Goal: Transaction & Acquisition: Purchase product/service

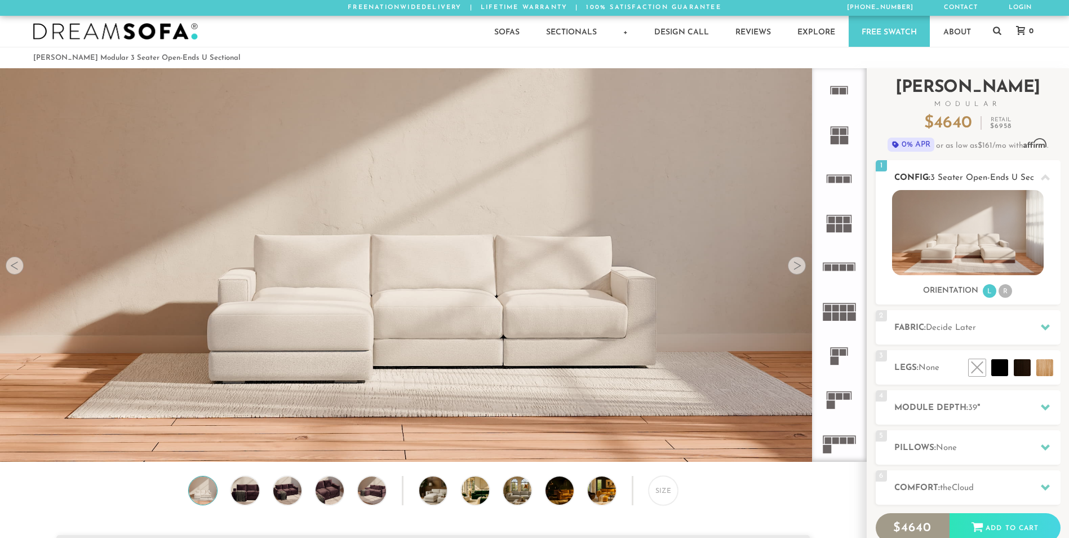
click at [1007, 293] on li "R" at bounding box center [1006, 291] width 14 height 14
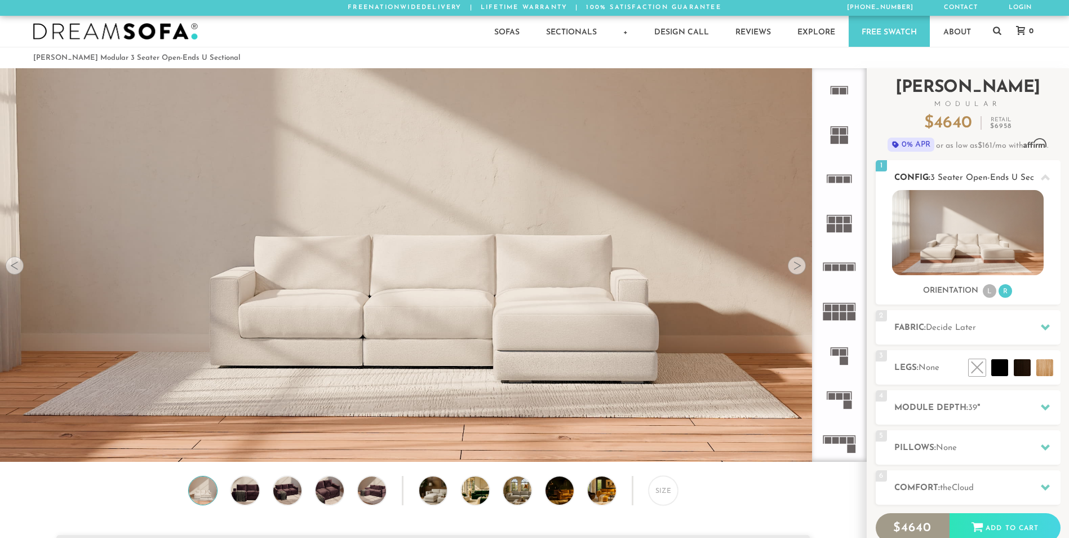
click at [992, 291] on li "L" at bounding box center [990, 291] width 14 height 14
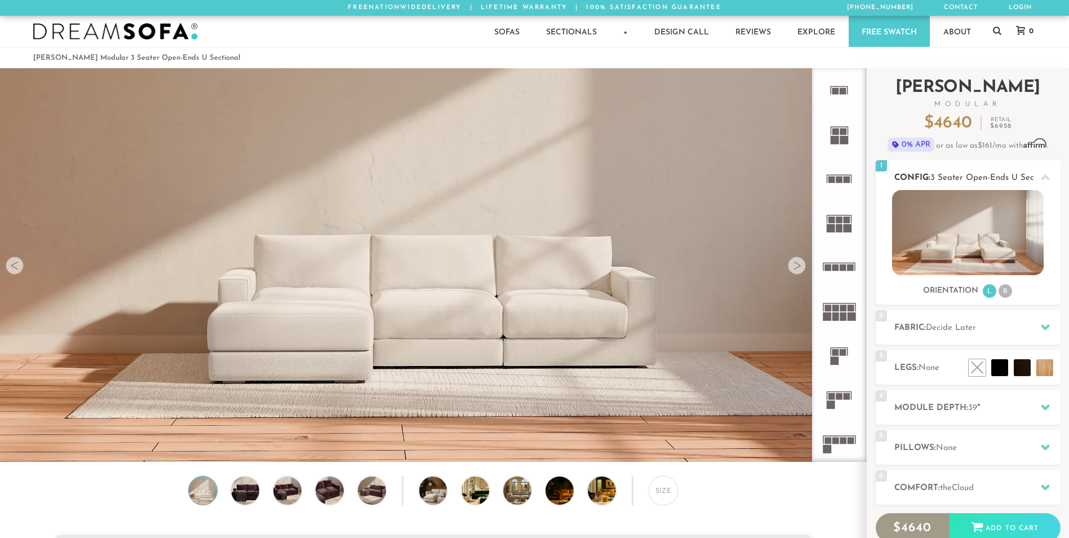
click at [1007, 293] on li "R" at bounding box center [1006, 291] width 14 height 14
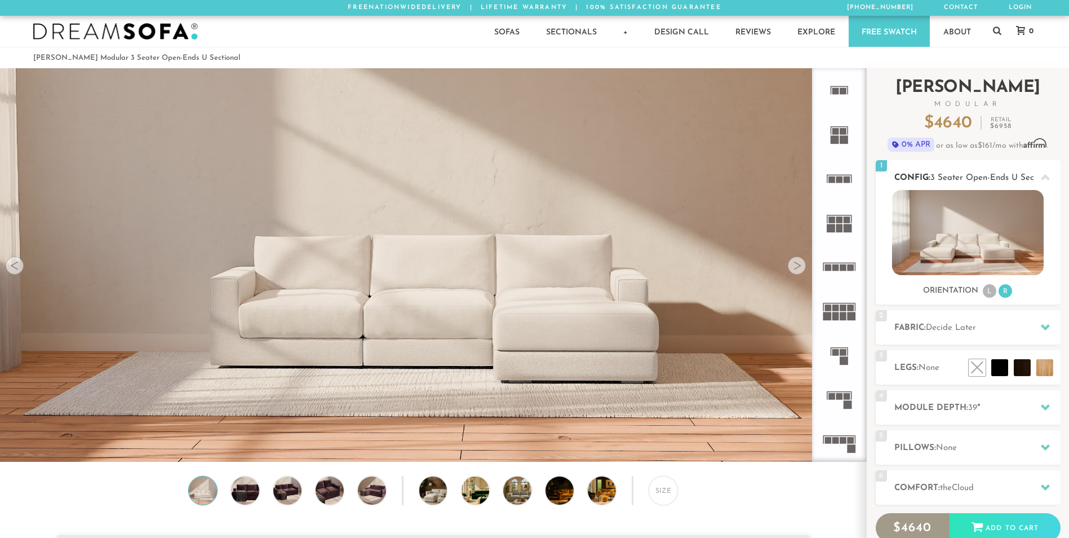
click at [989, 293] on li "L" at bounding box center [990, 291] width 14 height 14
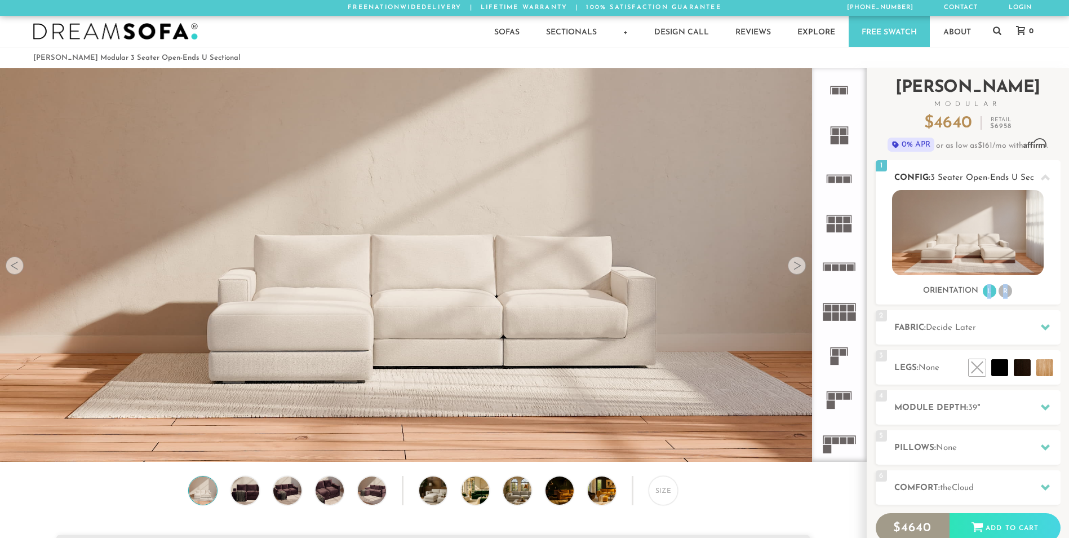
click at [989, 293] on li "L" at bounding box center [990, 291] width 14 height 14
click at [989, 297] on li "L" at bounding box center [990, 291] width 14 height 14
click at [1004, 293] on li "R" at bounding box center [1006, 291] width 14 height 14
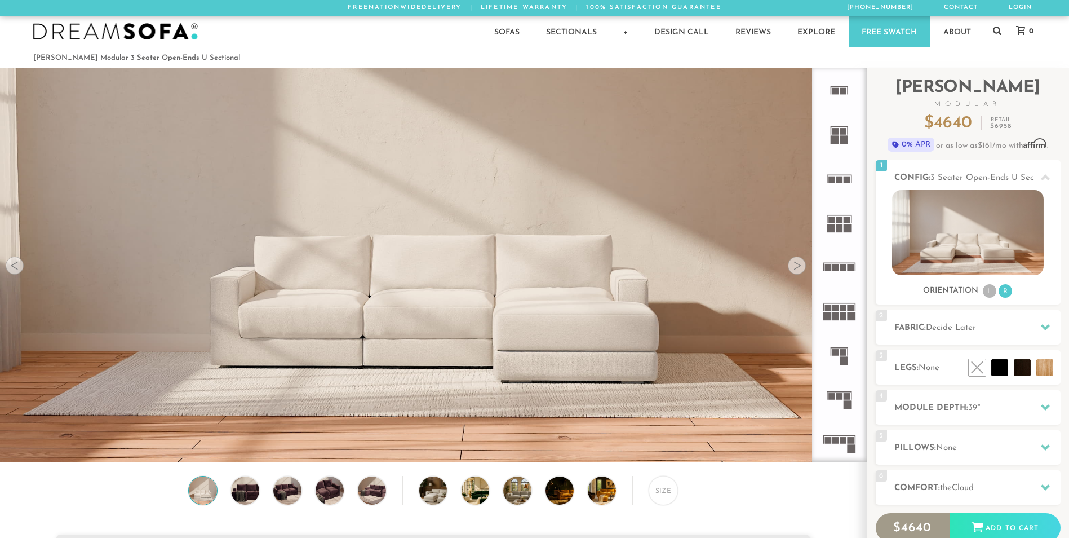
click at [846, 228] on rect at bounding box center [848, 228] width 8 height 8
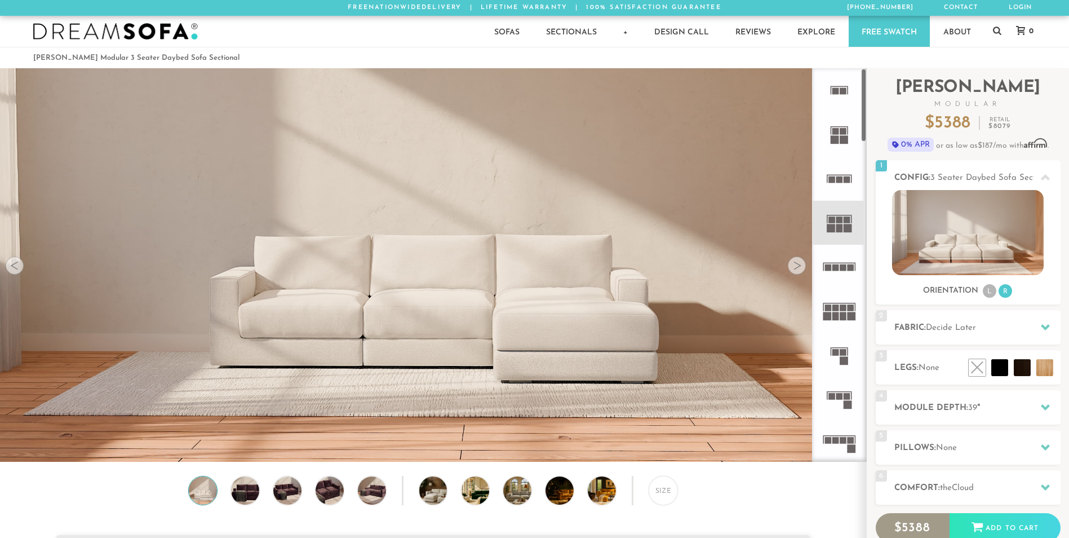
click at [844, 94] on rect at bounding box center [843, 91] width 7 height 7
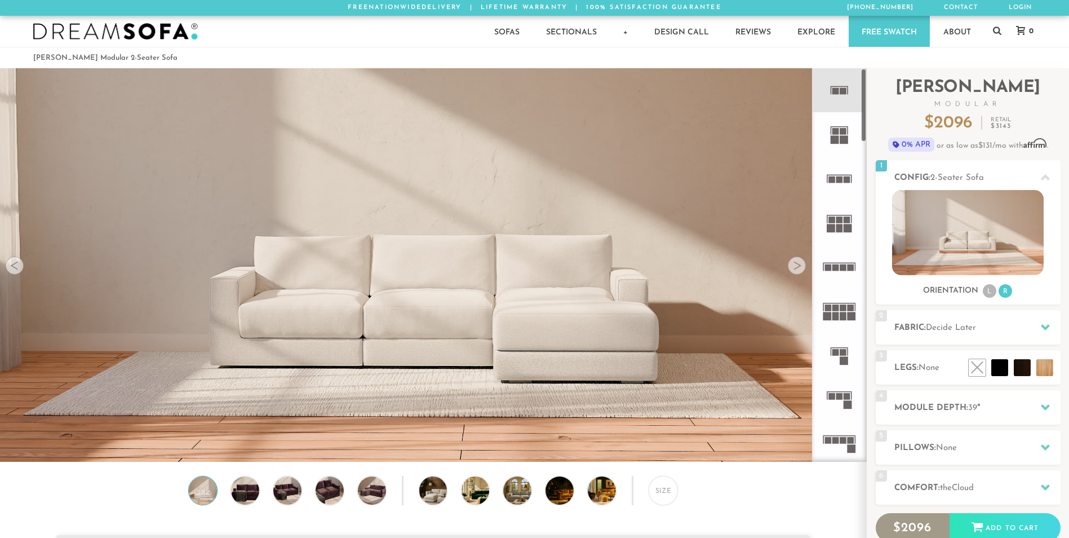
click at [840, 146] on icon at bounding box center [839, 134] width 44 height 44
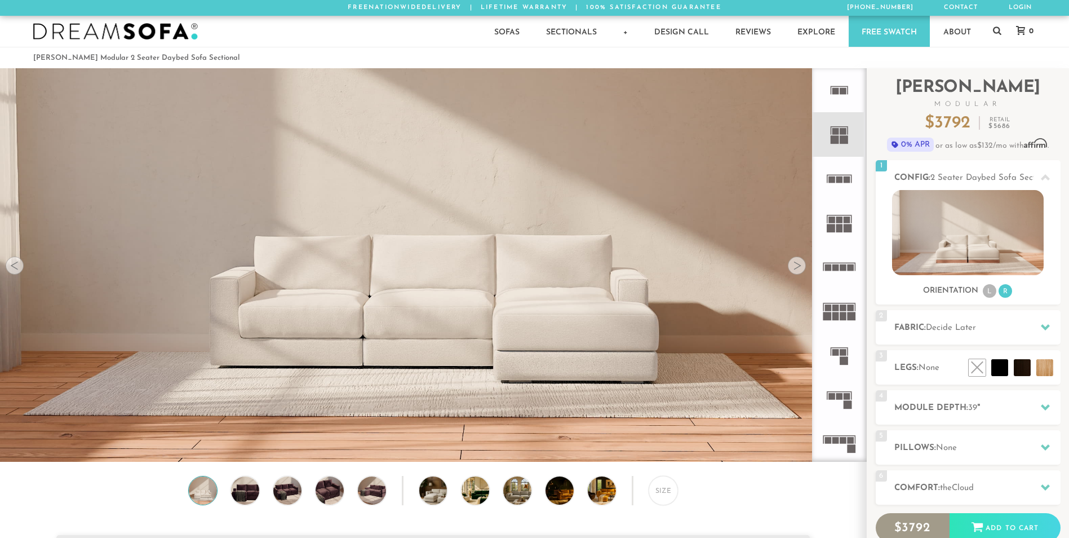
click at [846, 183] on icon at bounding box center [839, 179] width 44 height 44
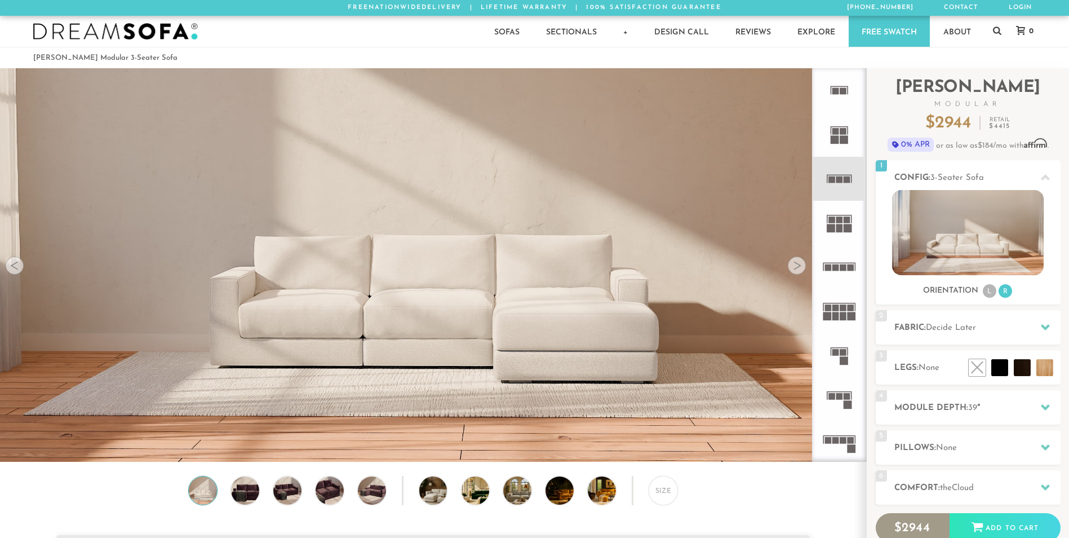
click at [846, 219] on rect at bounding box center [847, 219] width 7 height 7
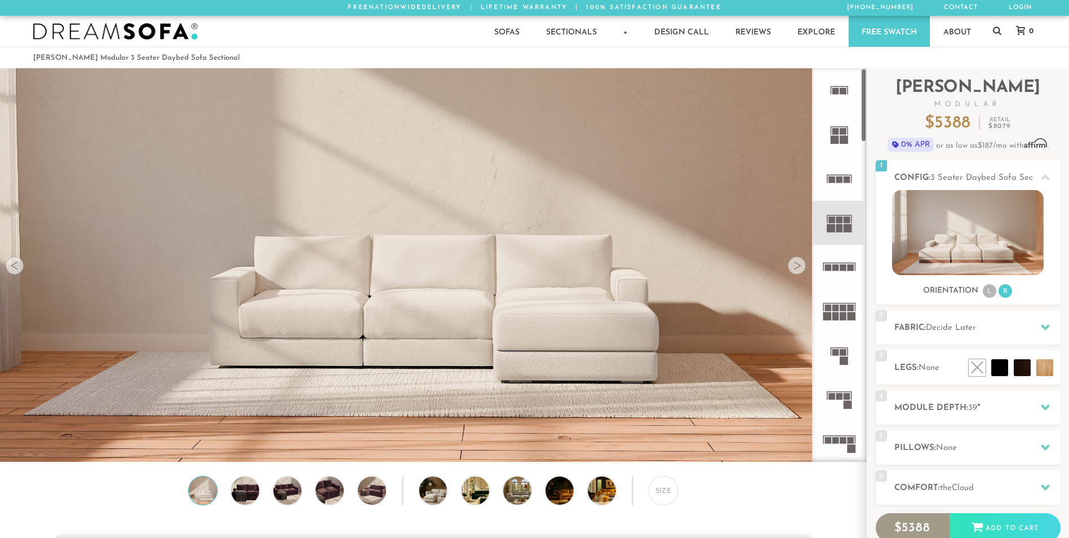
click at [844, 174] on icon at bounding box center [839, 179] width 44 height 44
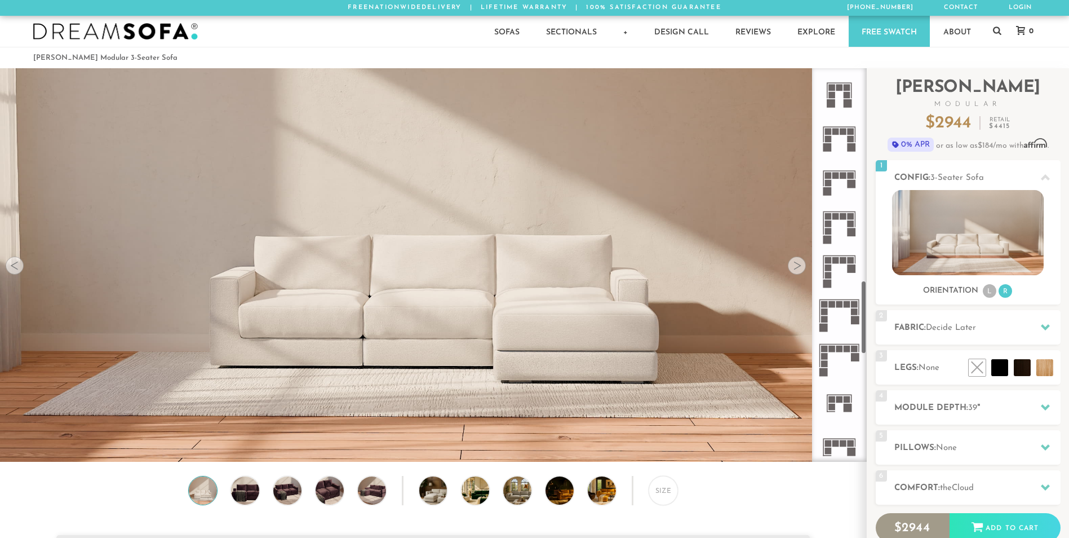
scroll to position [1145, 0]
click at [995, 291] on li "L" at bounding box center [990, 291] width 14 height 14
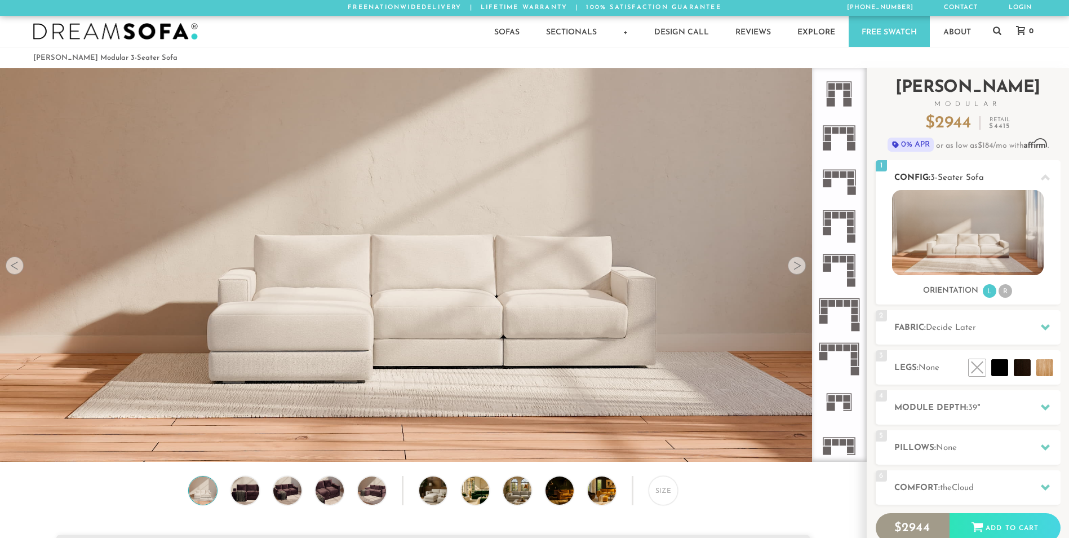
click at [1007, 291] on li "R" at bounding box center [1006, 291] width 14 height 14
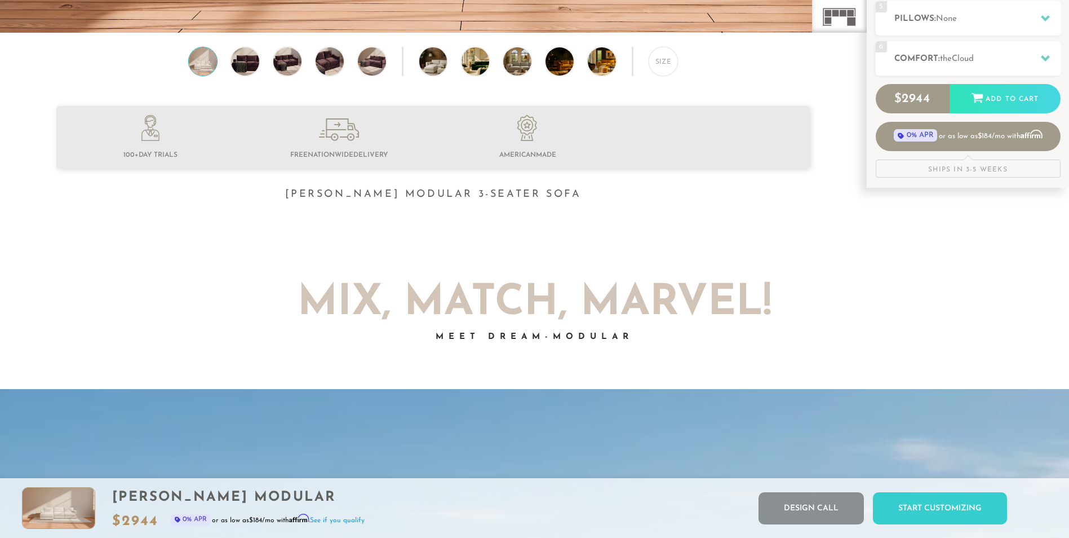
scroll to position [0, 0]
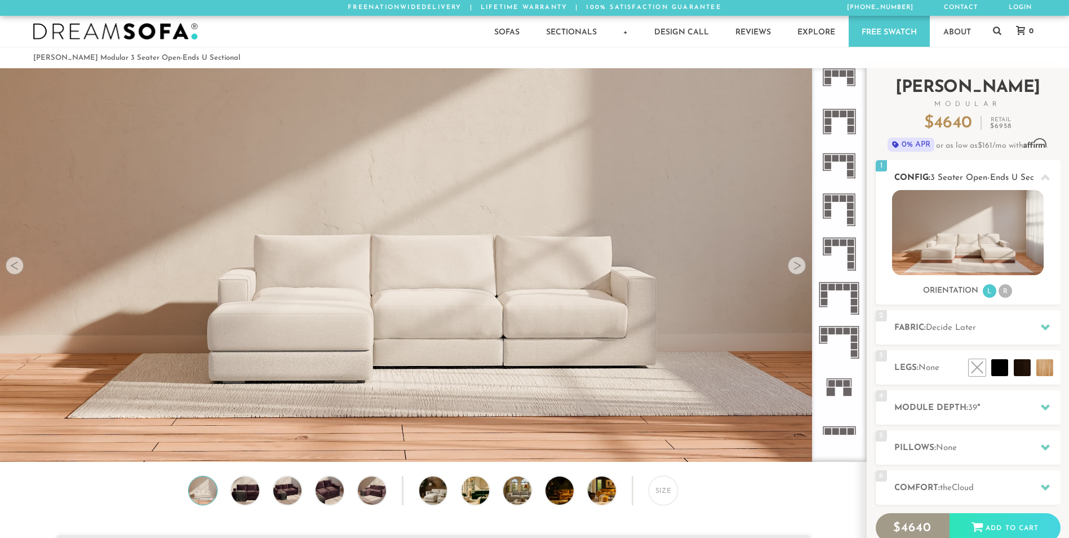
click at [985, 250] on img at bounding box center [968, 232] width 152 height 85
click at [1047, 176] on icon at bounding box center [1045, 177] width 9 height 6
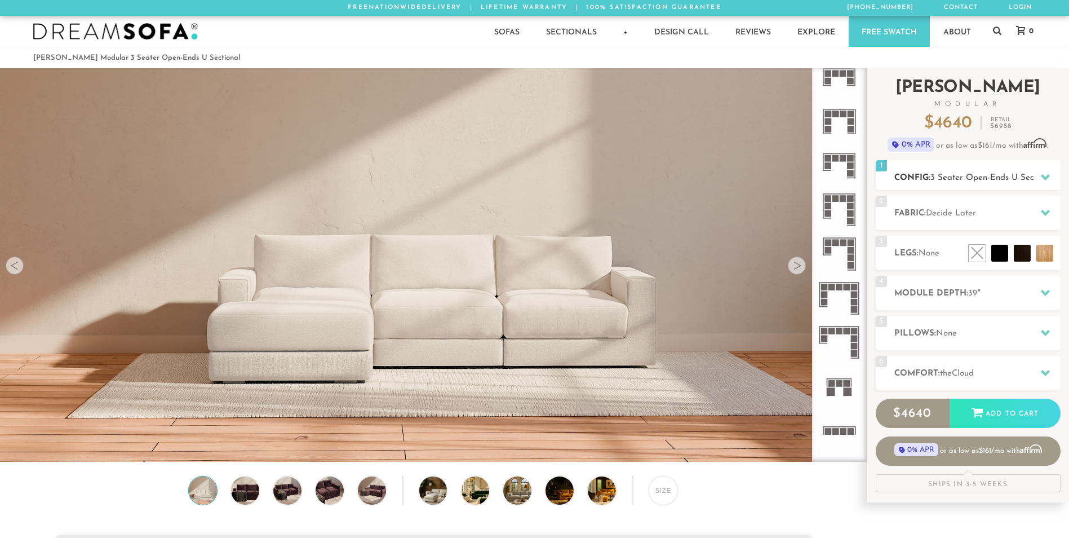
click at [1047, 176] on icon at bounding box center [1045, 177] width 9 height 6
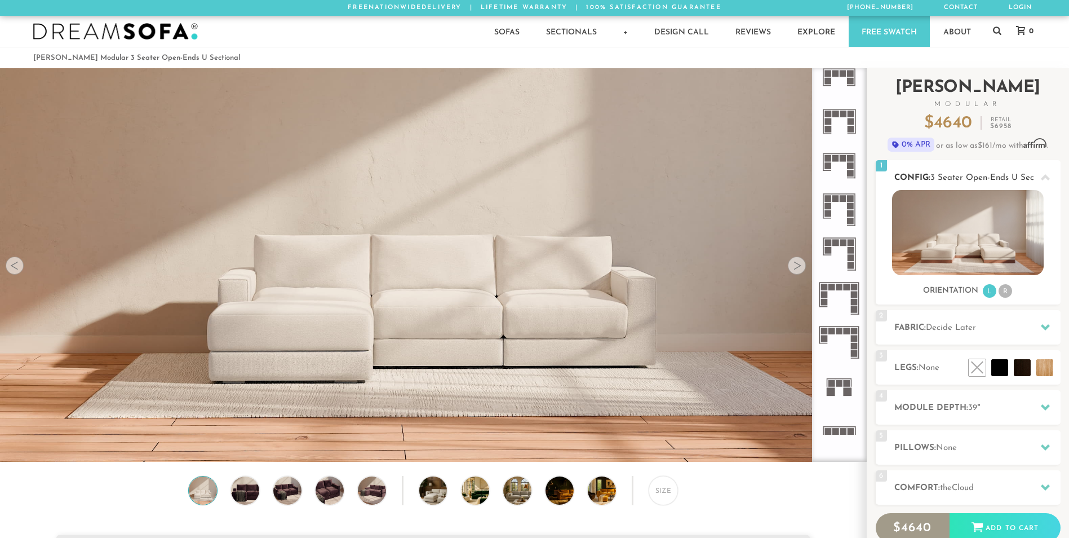
click at [974, 241] on img at bounding box center [968, 232] width 152 height 85
click at [1047, 327] on icon at bounding box center [1045, 327] width 9 height 6
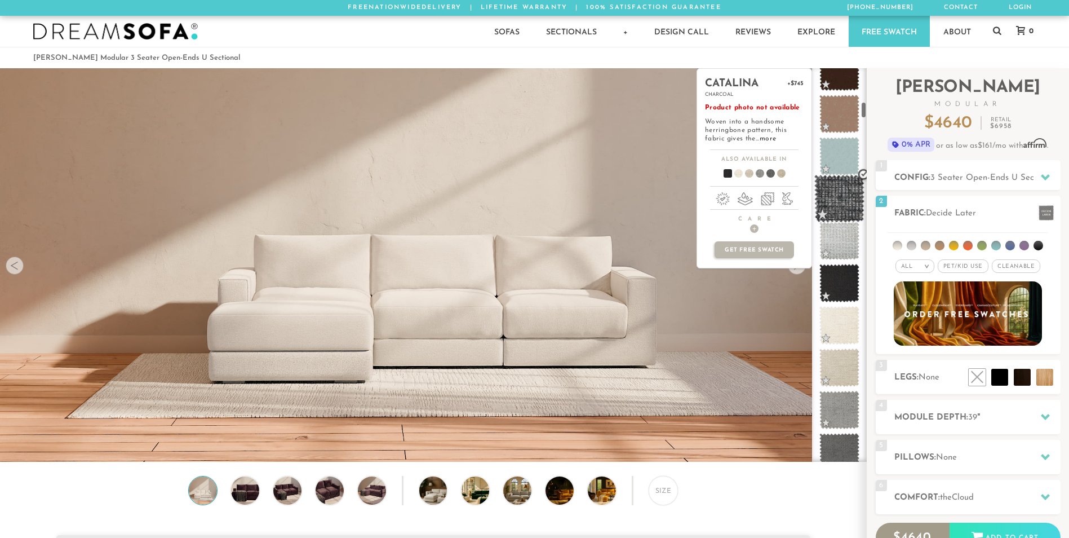
scroll to position [781, 0]
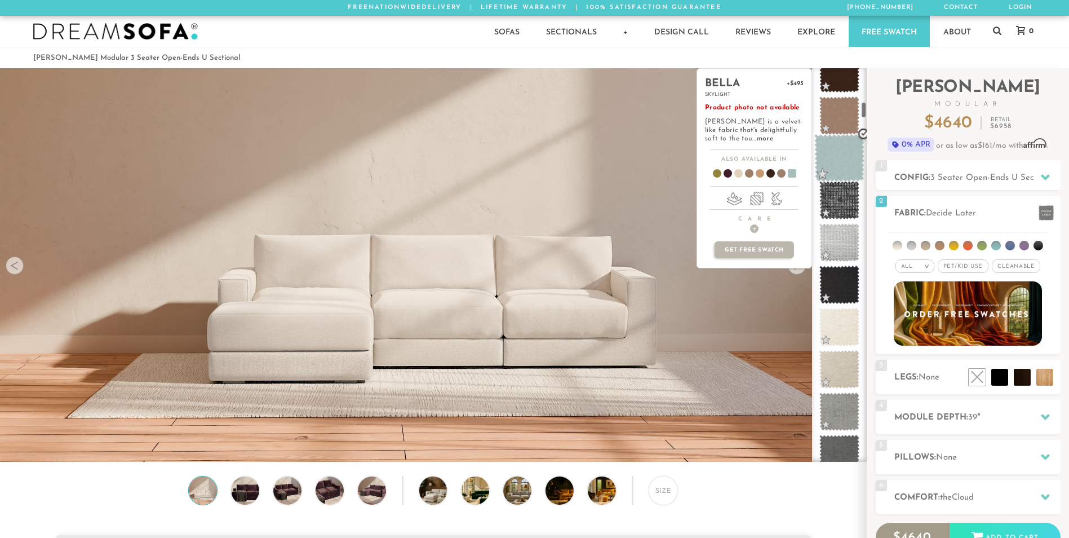
click at [847, 164] on span at bounding box center [839, 158] width 50 height 48
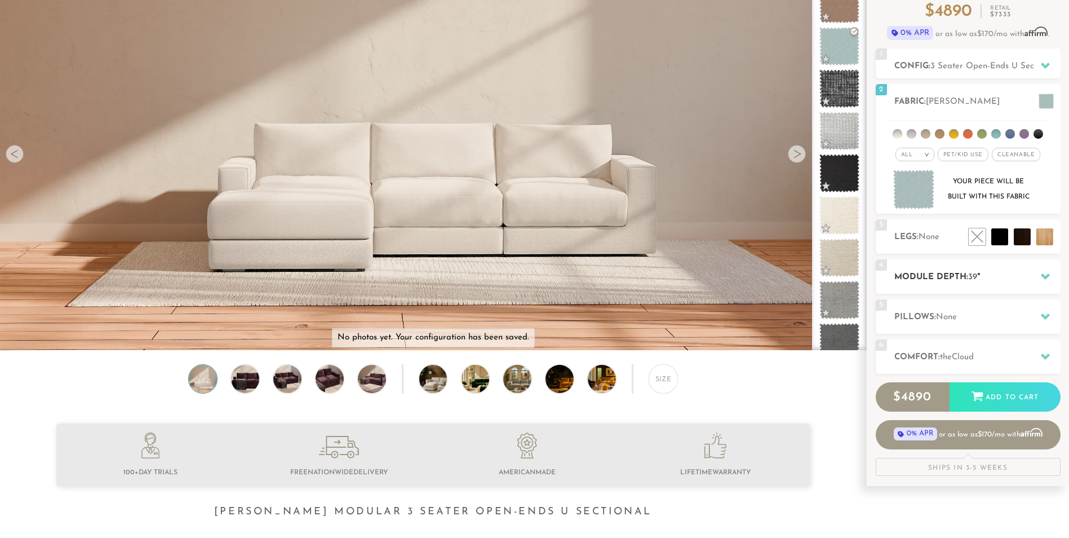
scroll to position [113, 0]
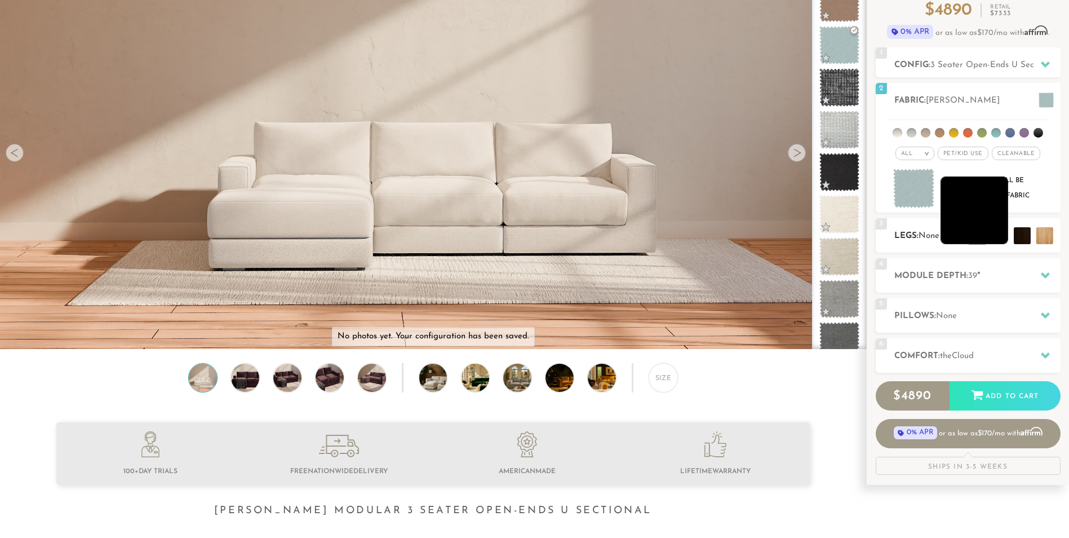
click at [1001, 243] on li at bounding box center [975, 210] width 68 height 68
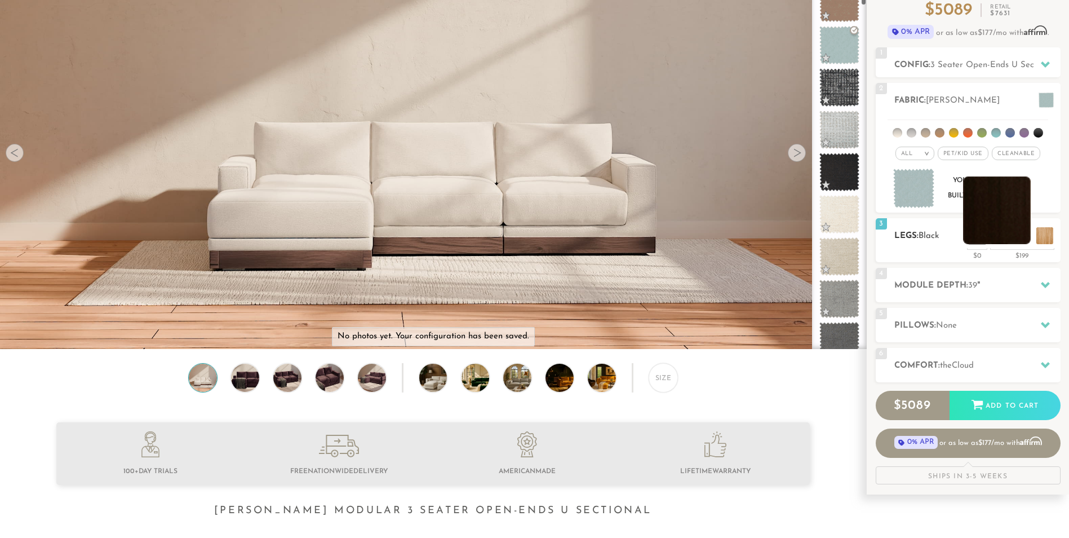
click at [1023, 238] on li at bounding box center [997, 210] width 68 height 68
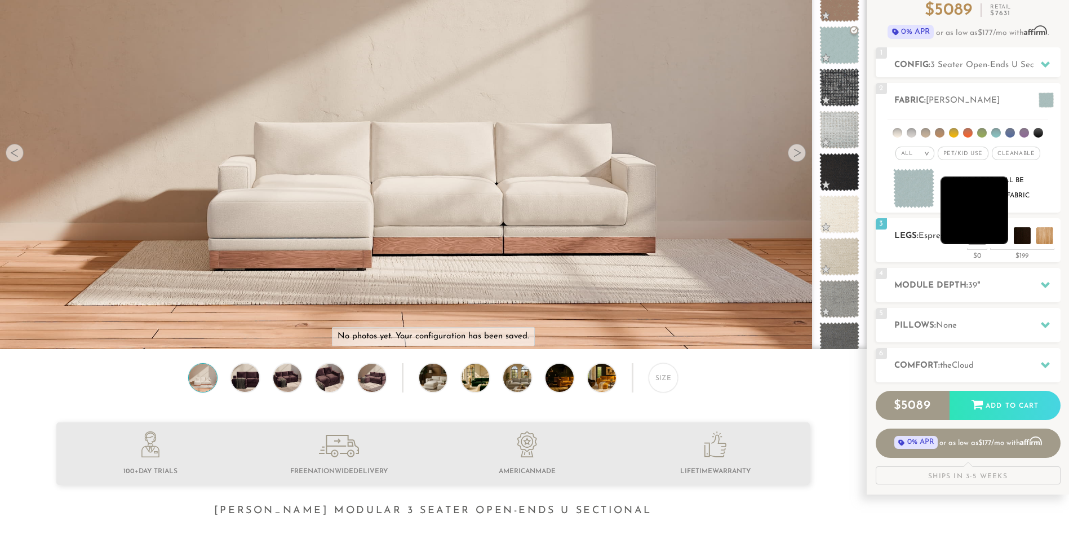
click at [993, 238] on li at bounding box center [975, 210] width 68 height 68
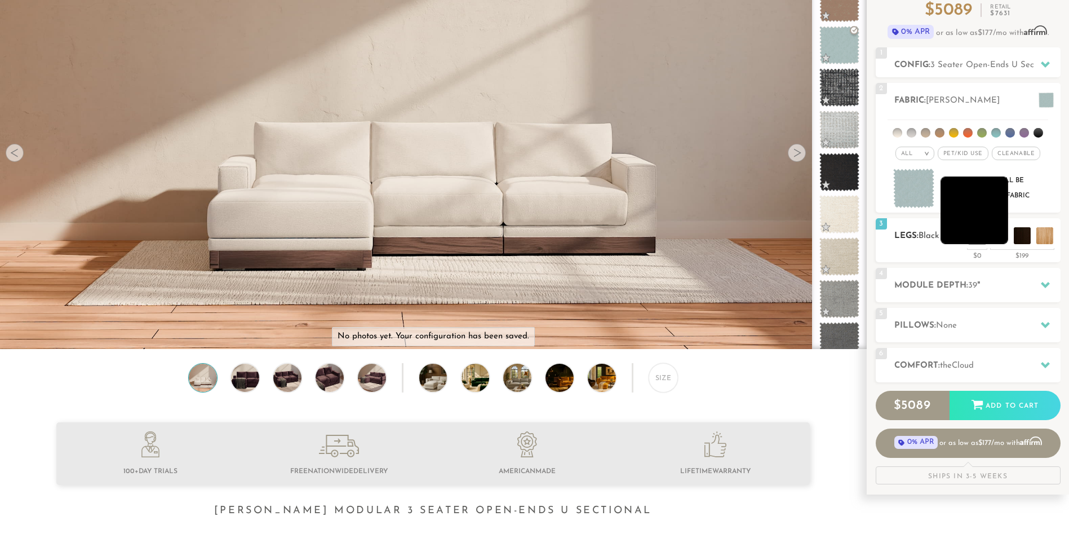
click at [996, 241] on li at bounding box center [975, 210] width 68 height 68
click at [981, 207] on li at bounding box center [975, 210] width 68 height 68
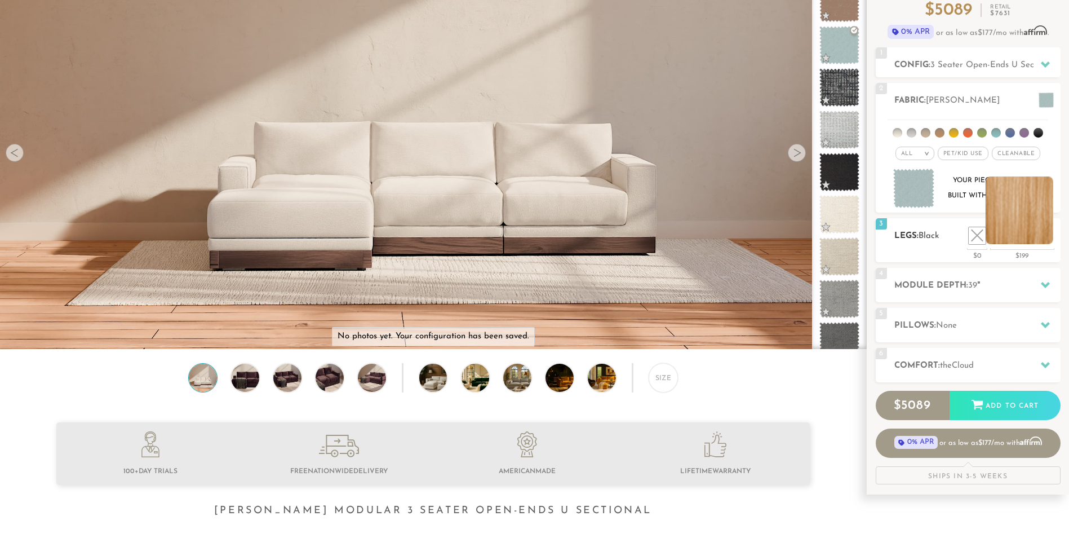
click at [1047, 238] on li at bounding box center [1020, 210] width 68 height 68
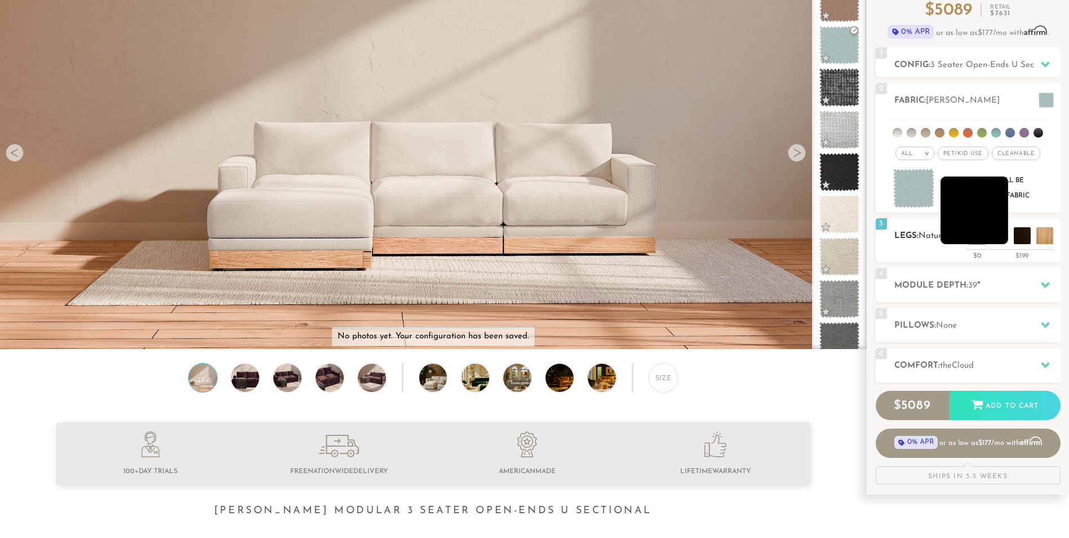
click at [999, 240] on li at bounding box center [975, 210] width 68 height 68
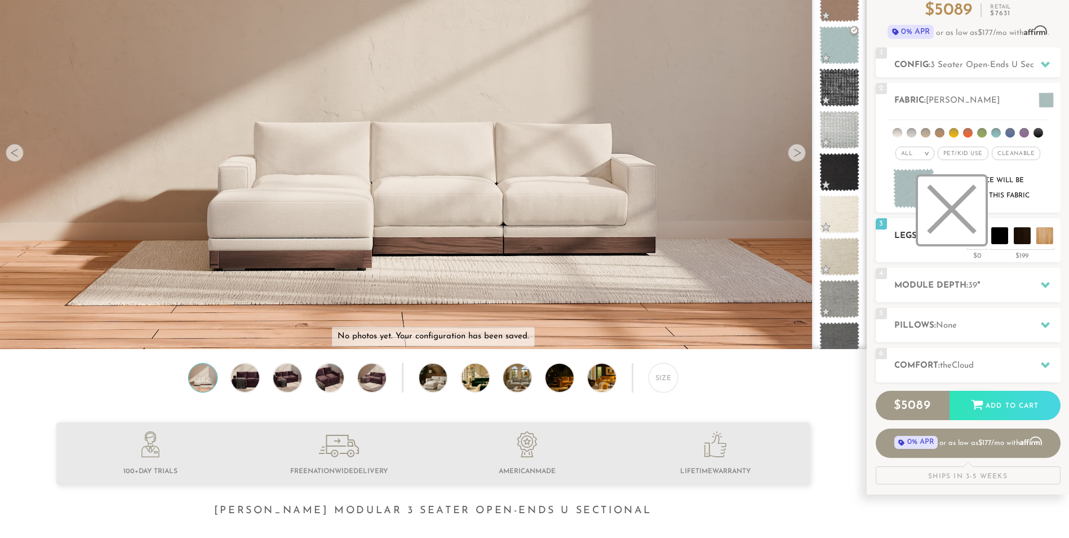
click at [969, 240] on li at bounding box center [952, 210] width 68 height 68
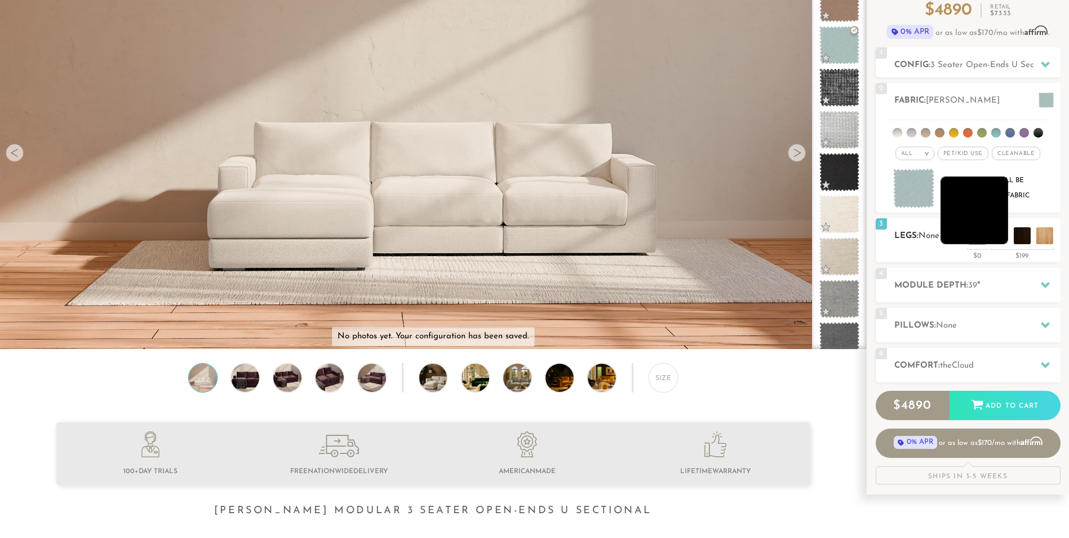
click at [992, 233] on li at bounding box center [975, 210] width 68 height 68
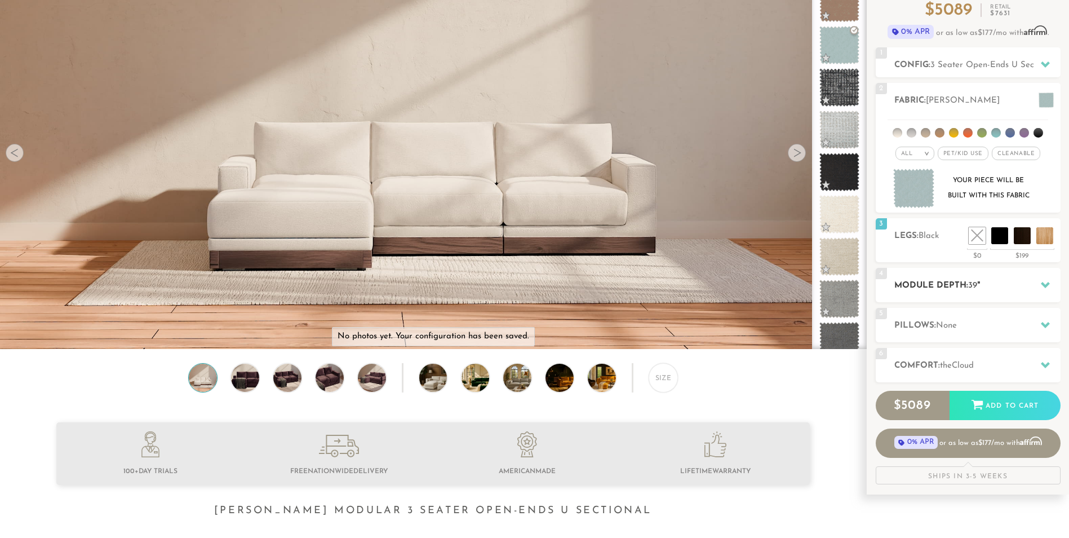
click at [1033, 289] on h2 "Module Depth: 39 "" at bounding box center [977, 285] width 166 height 13
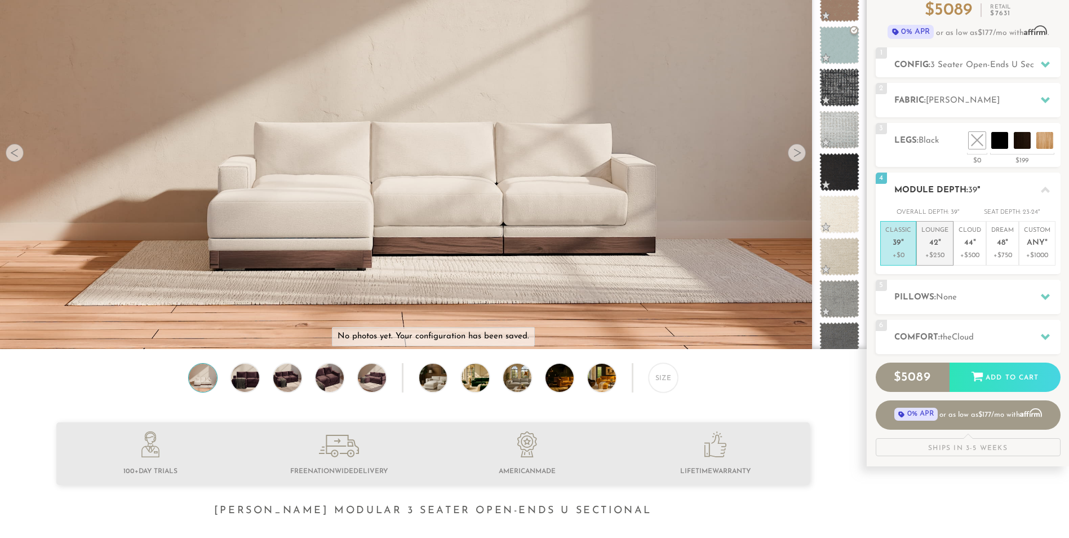
click at [942, 249] on p "Lounge 42 "" at bounding box center [935, 238] width 27 height 24
click at [943, 291] on h2 "Pillows: None" at bounding box center [977, 297] width 166 height 13
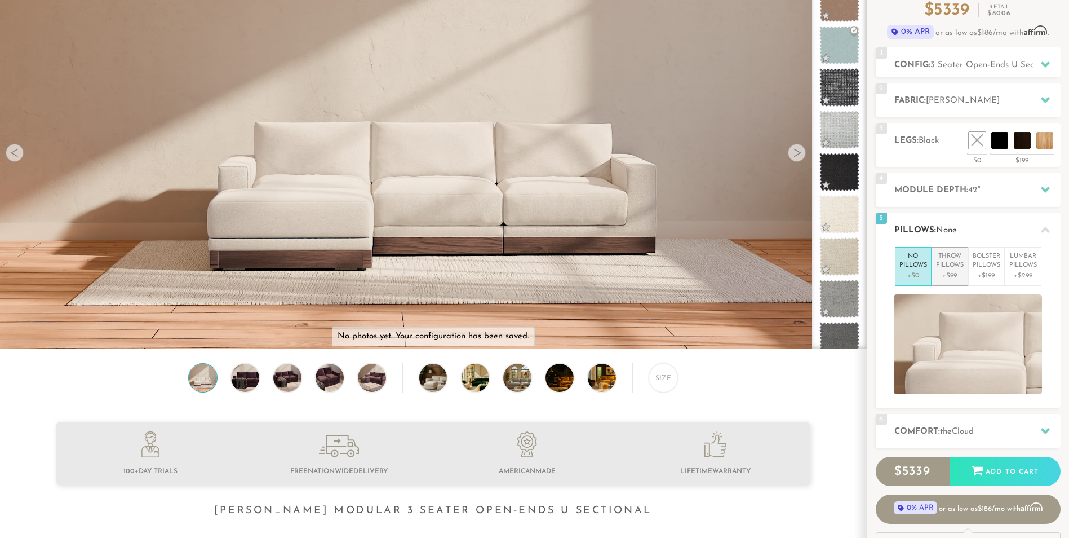
click at [958, 269] on p "Throw Pillows" at bounding box center [950, 261] width 28 height 19
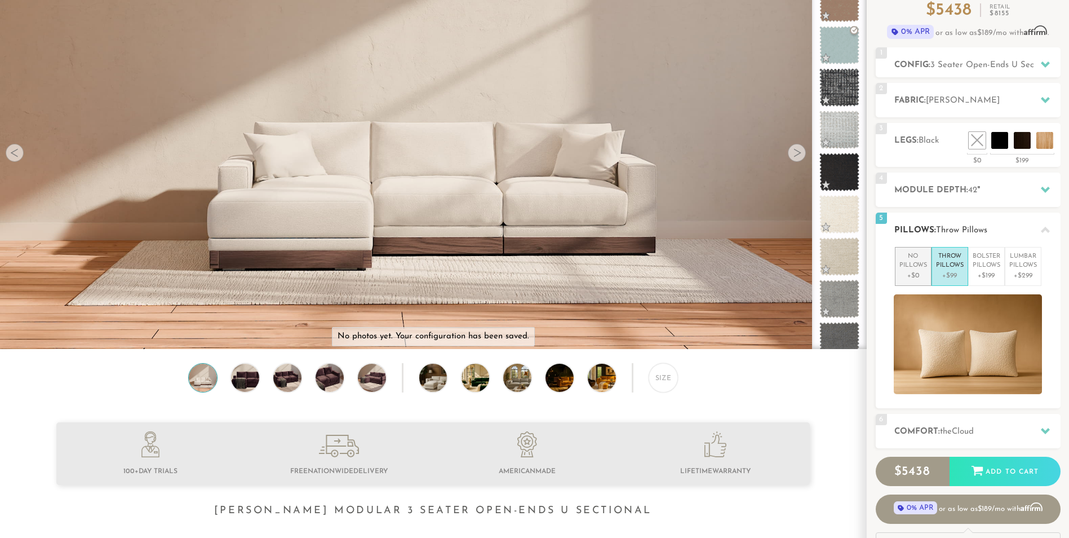
click at [918, 265] on p "No Pillows" at bounding box center [914, 261] width 28 height 19
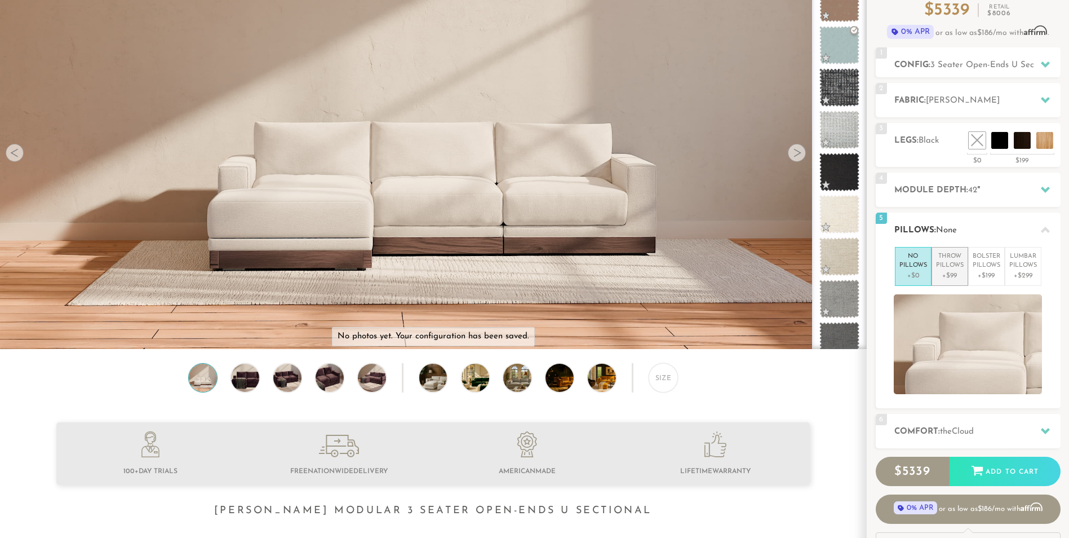
click at [938, 269] on p "Throw Pillows" at bounding box center [950, 261] width 28 height 19
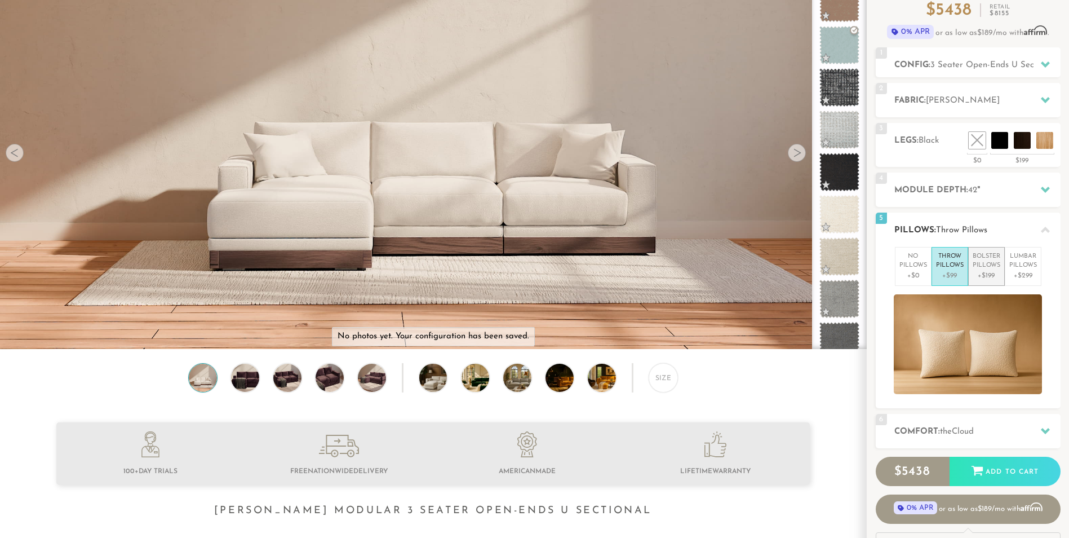
click at [977, 263] on p "Bolster Pillows" at bounding box center [987, 261] width 28 height 19
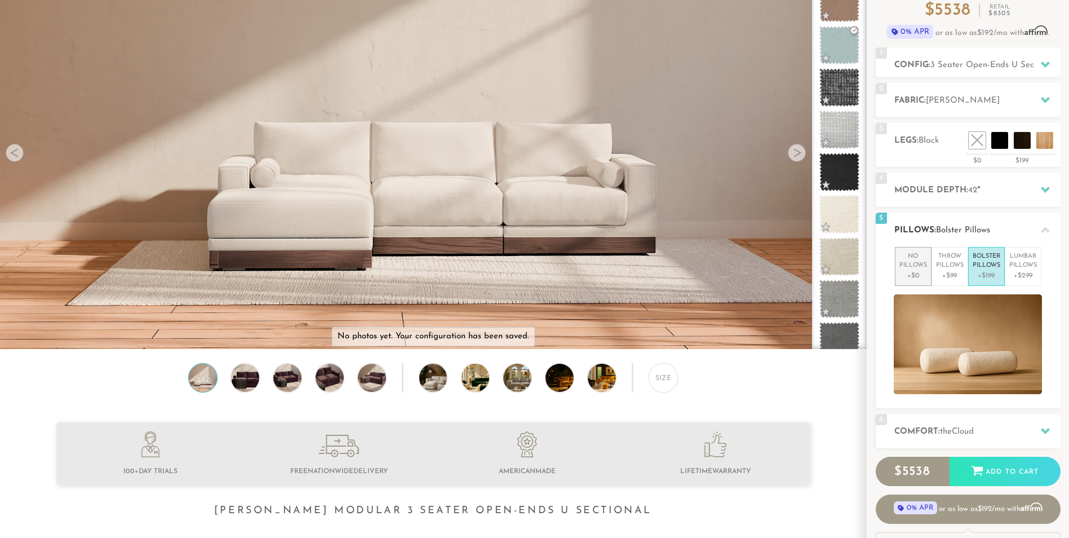
click at [909, 268] on p "No Pillows" at bounding box center [914, 261] width 28 height 19
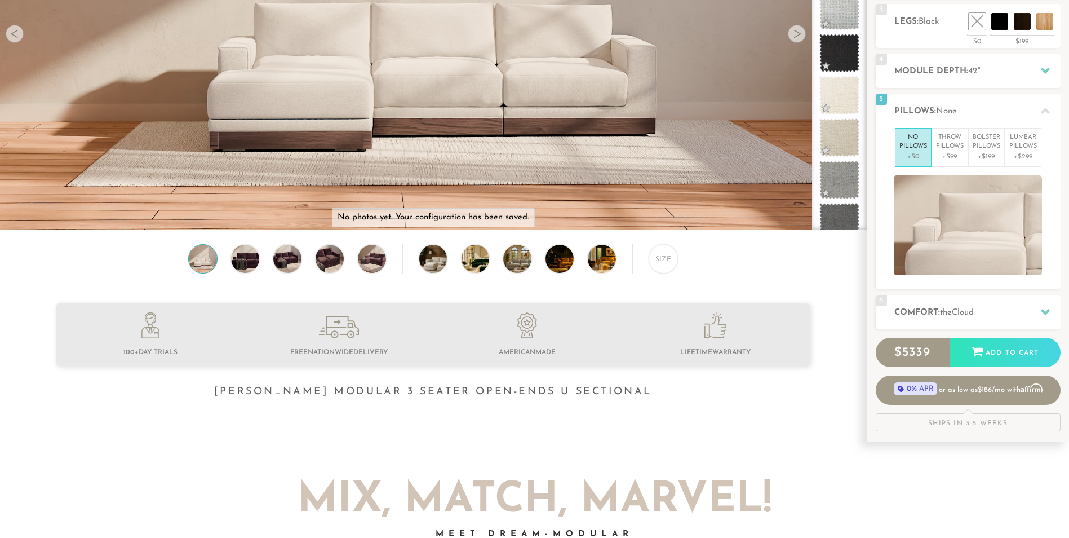
scroll to position [236, 0]
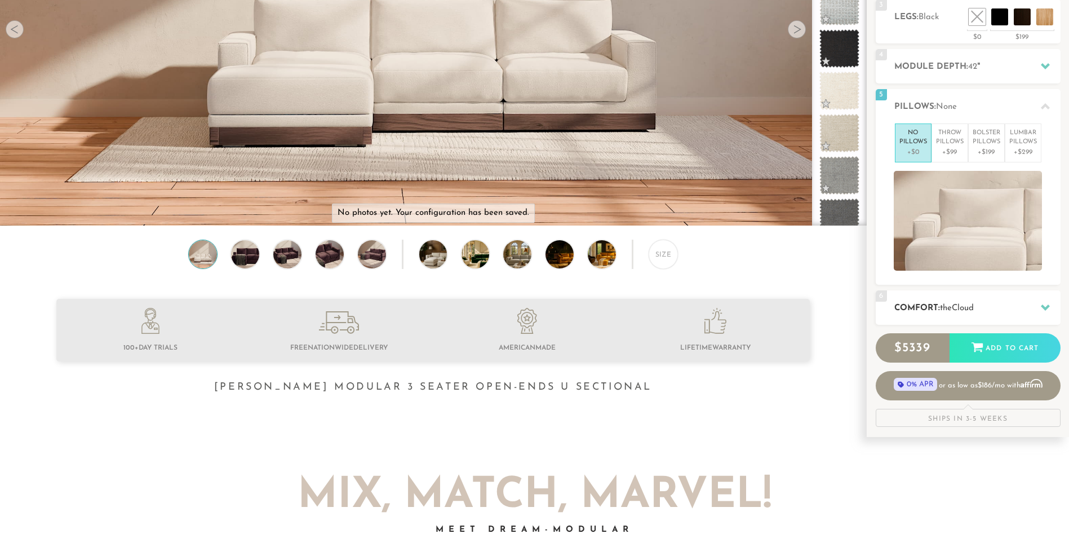
click at [1046, 304] on icon at bounding box center [1045, 307] width 9 height 9
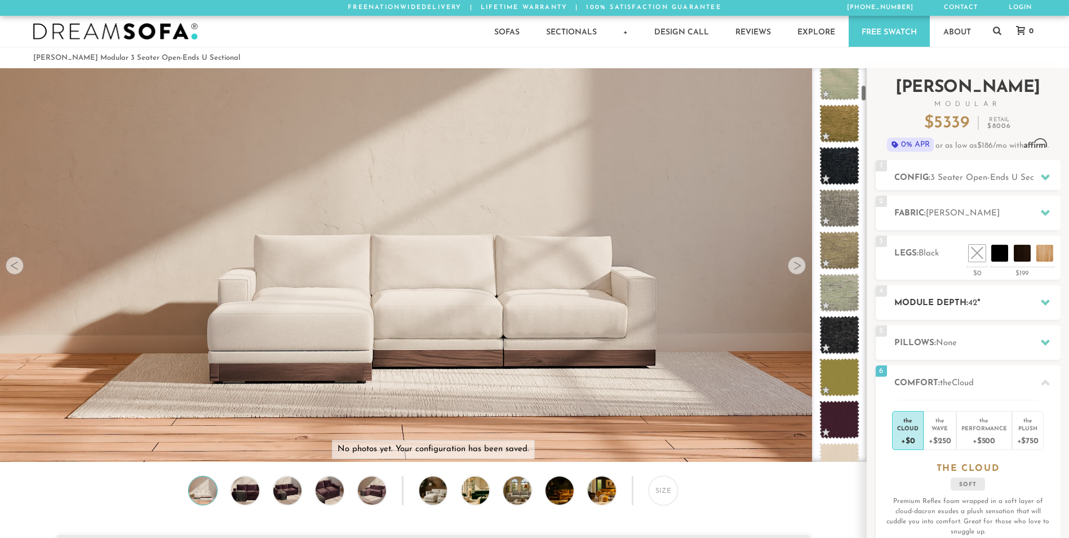
scroll to position [0, 0]
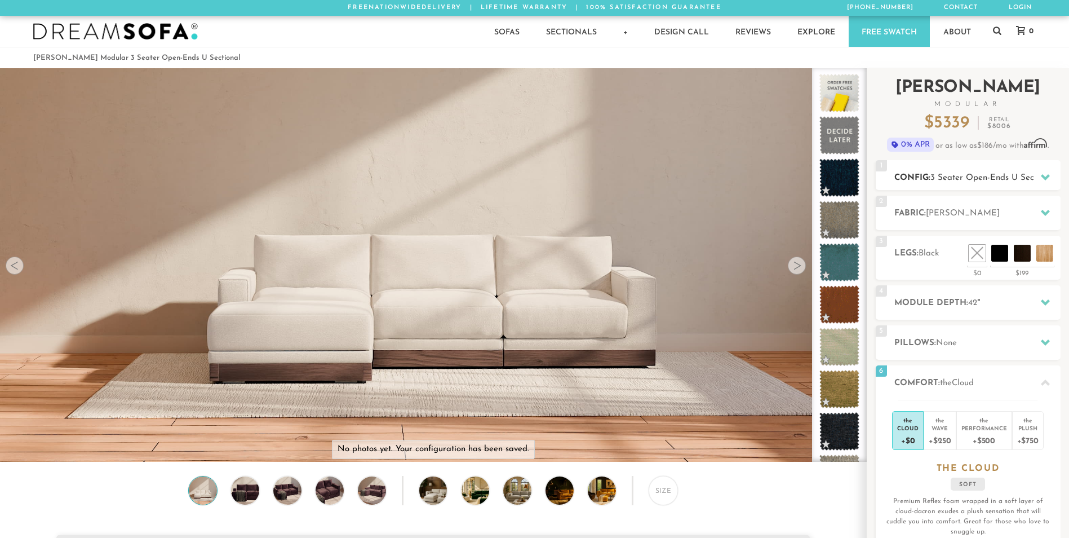
click at [943, 172] on h2 "Config: 3 Seater Open-Ends U Sectional" at bounding box center [977, 177] width 166 height 13
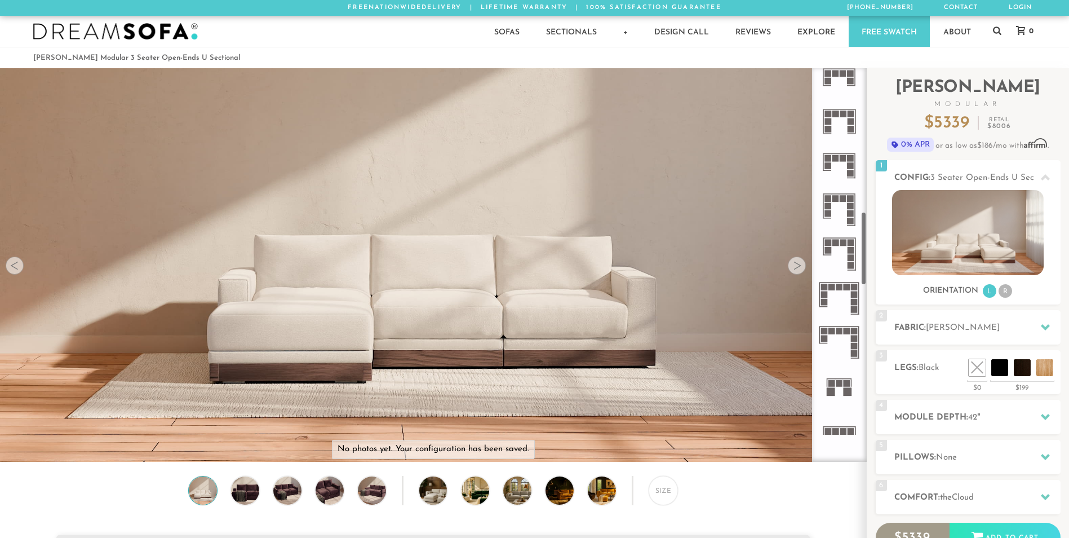
click at [799, 265] on div at bounding box center [797, 265] width 18 height 18
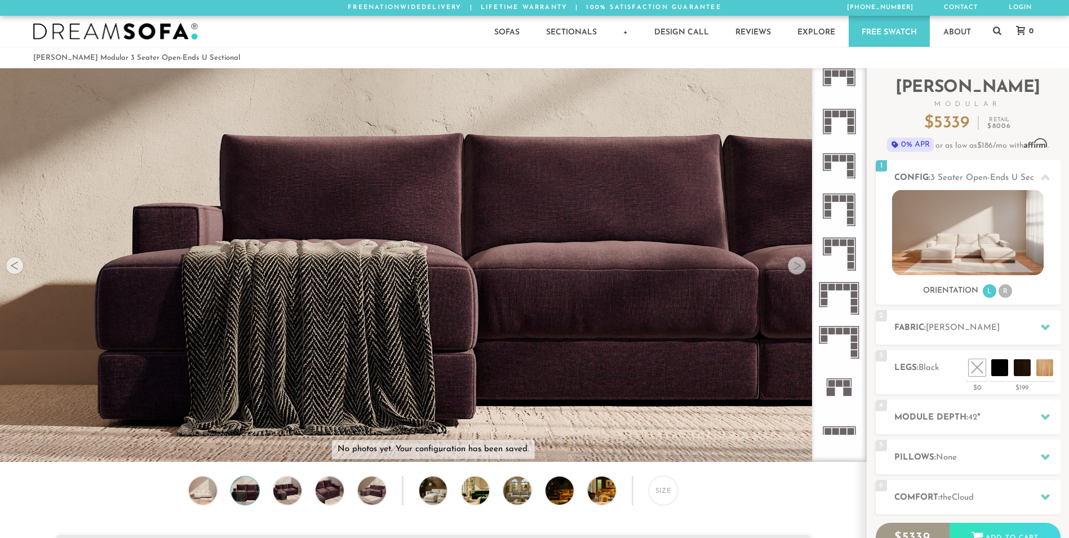
click at [799, 265] on div at bounding box center [797, 265] width 18 height 18
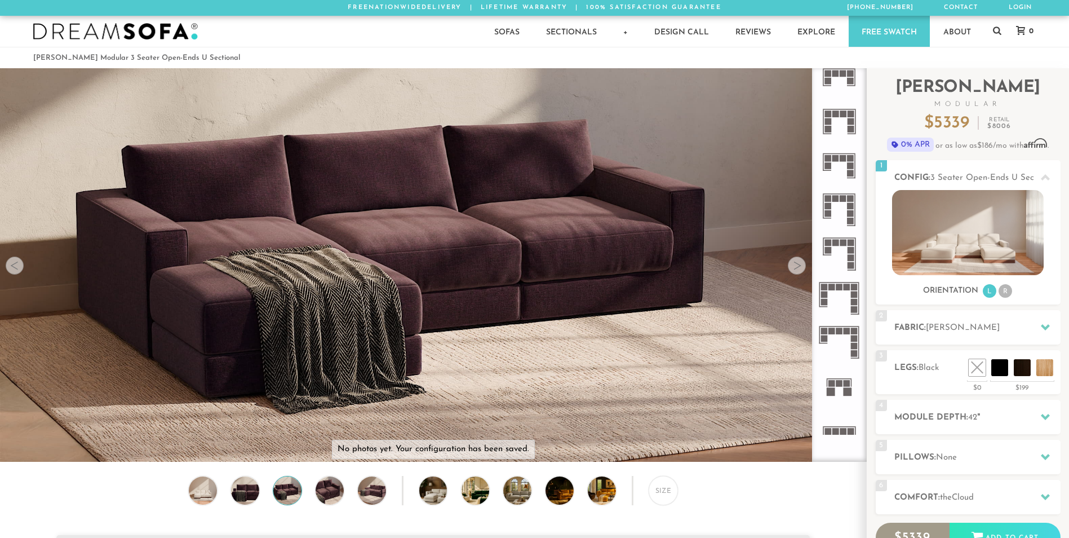
click at [800, 265] on div at bounding box center [797, 265] width 18 height 18
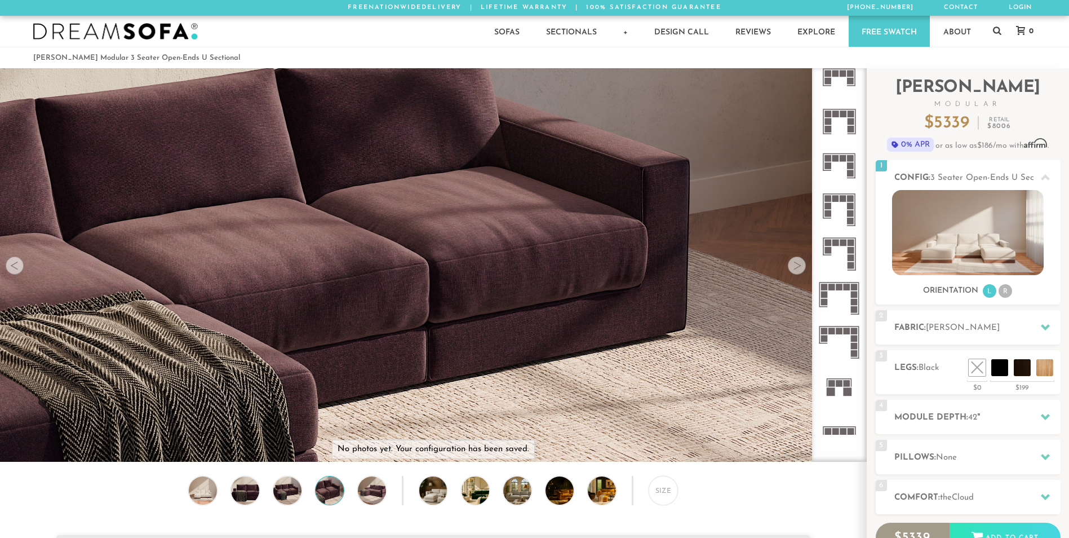
click at [800, 265] on div at bounding box center [797, 265] width 18 height 18
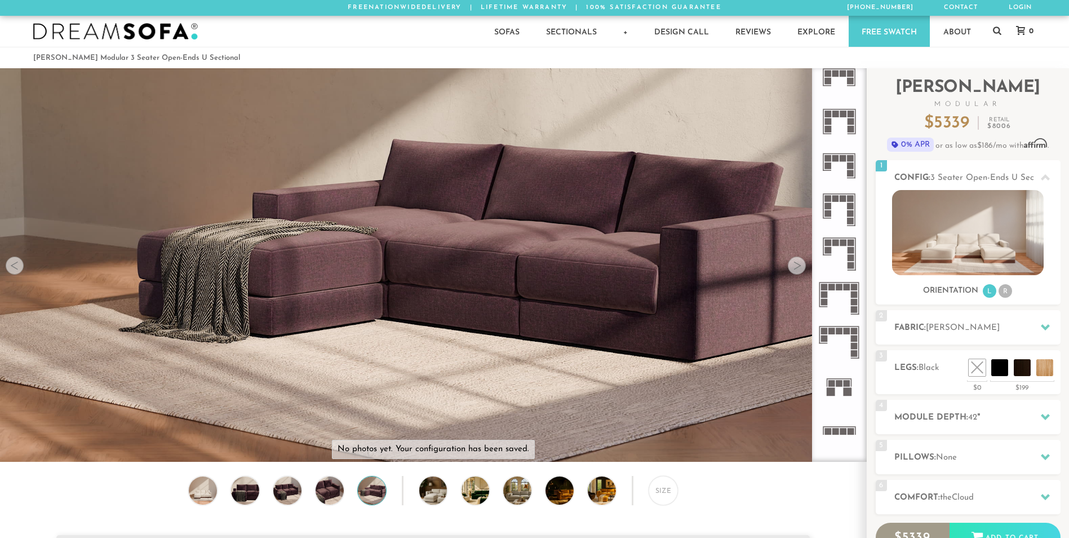
click at [800, 265] on div at bounding box center [797, 265] width 18 height 18
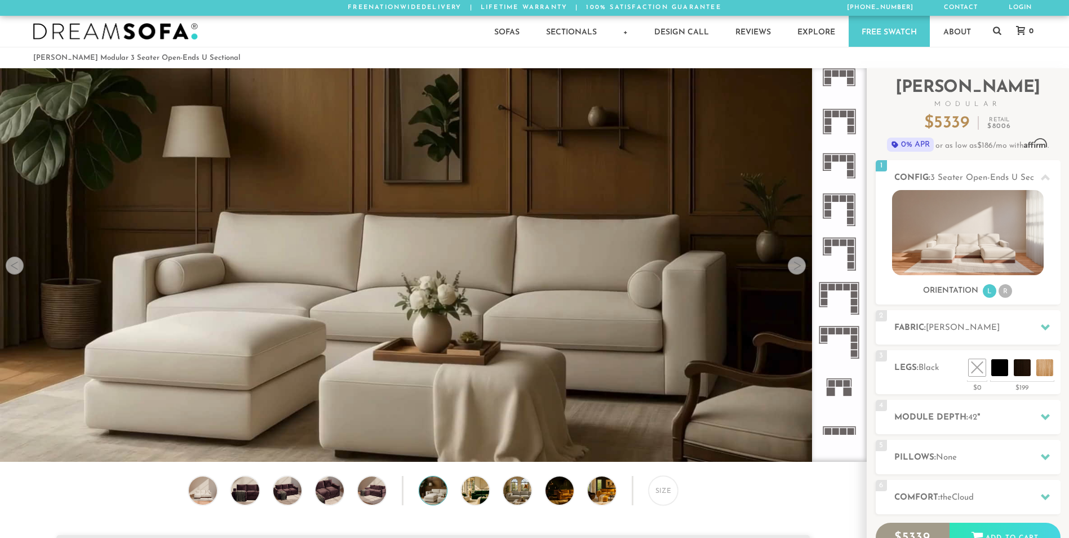
click at [800, 265] on div at bounding box center [797, 265] width 18 height 18
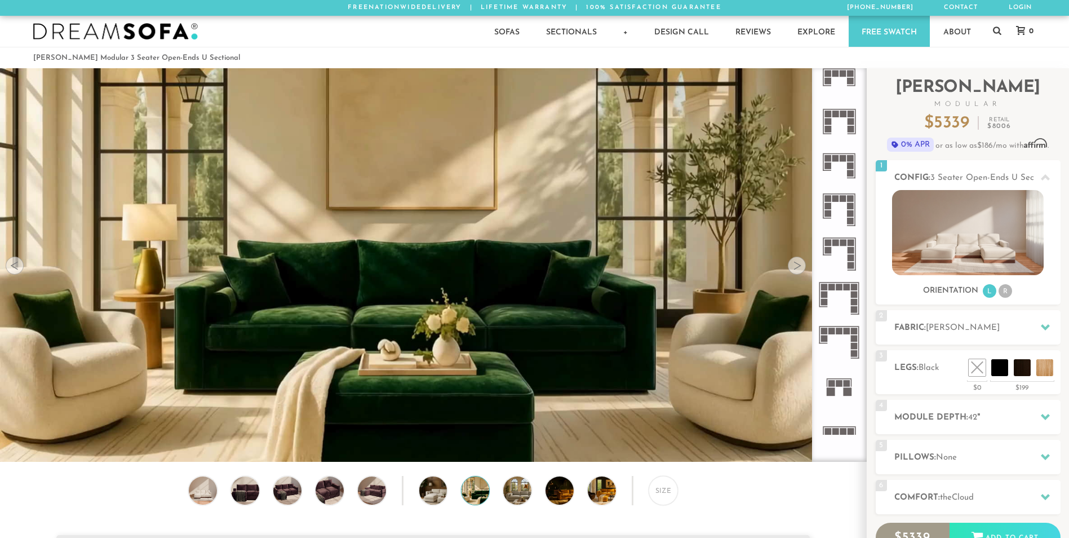
click at [800, 265] on div at bounding box center [797, 265] width 18 height 18
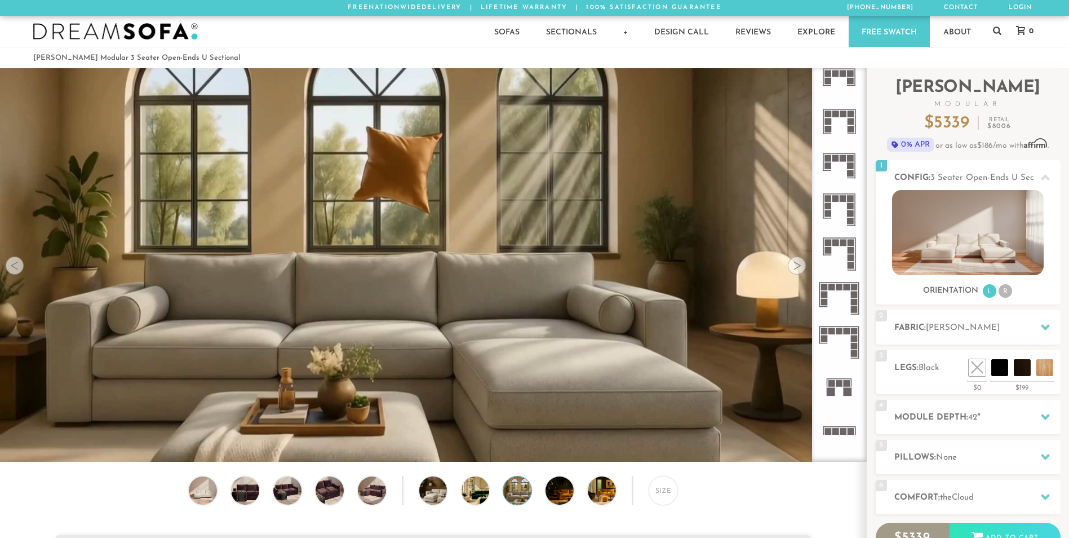
click at [800, 265] on div at bounding box center [797, 265] width 18 height 18
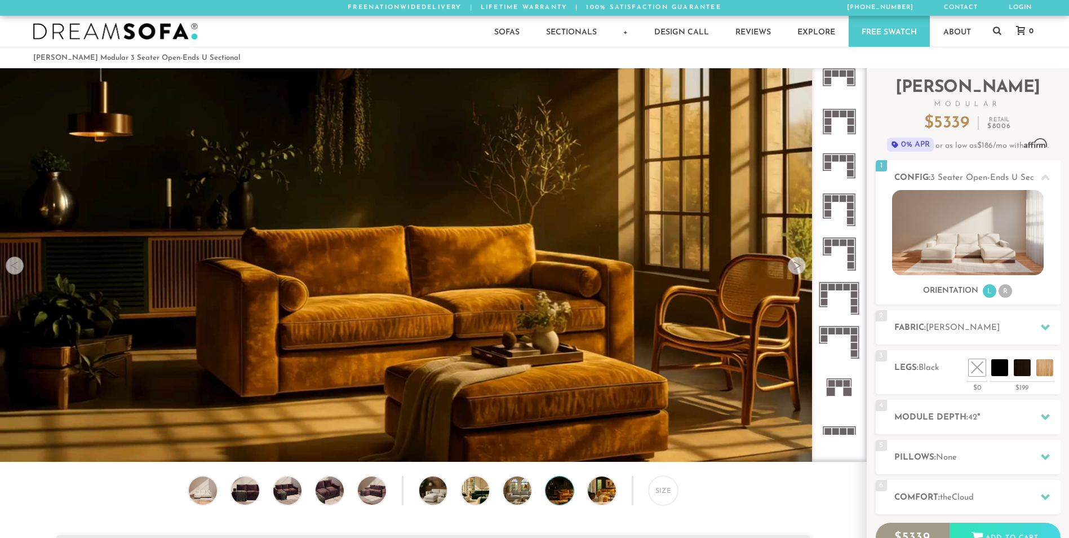
click at [800, 265] on div at bounding box center [797, 265] width 18 height 18
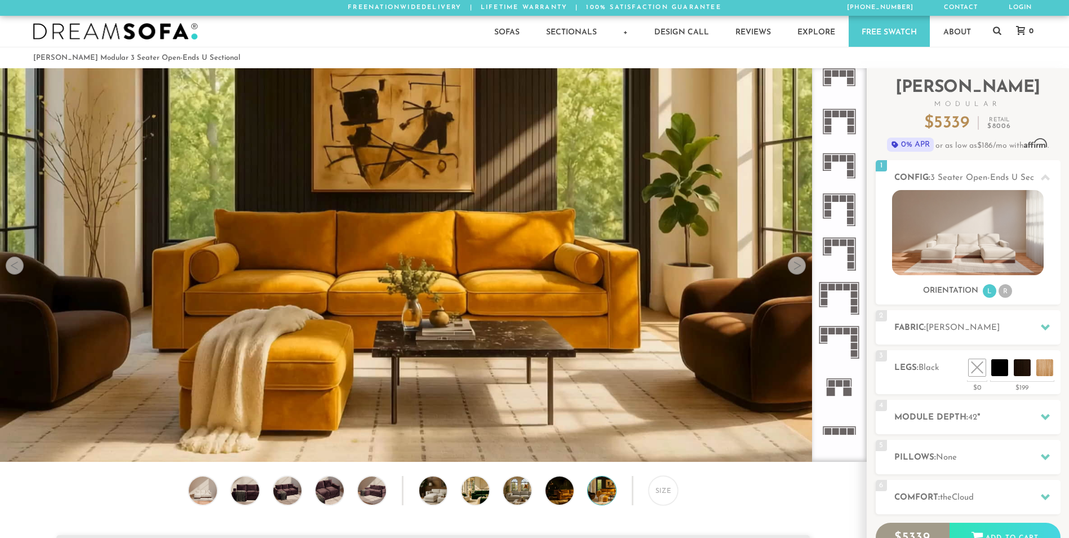
click at [800, 265] on div at bounding box center [797, 265] width 18 height 18
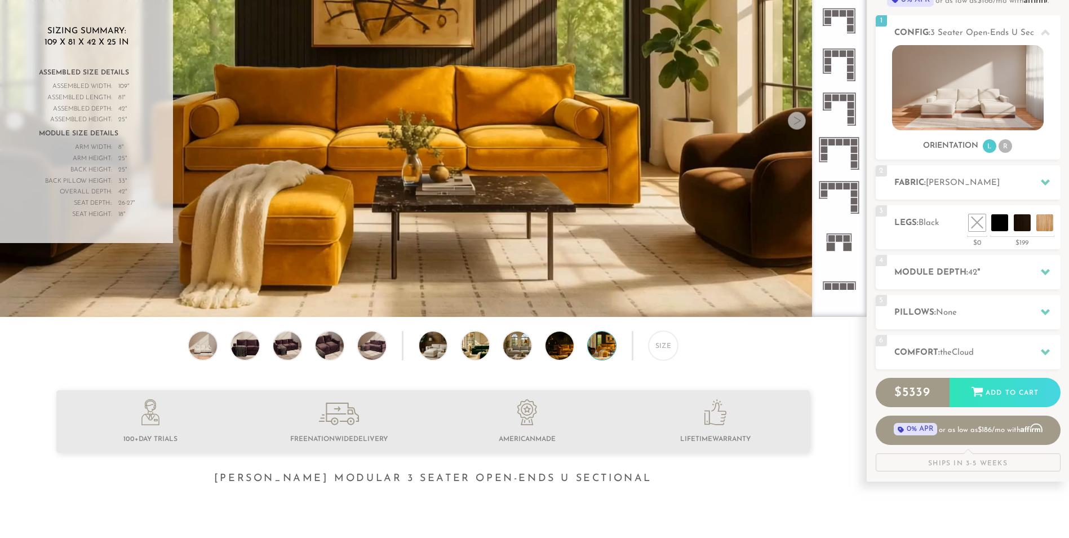
scroll to position [144, 0]
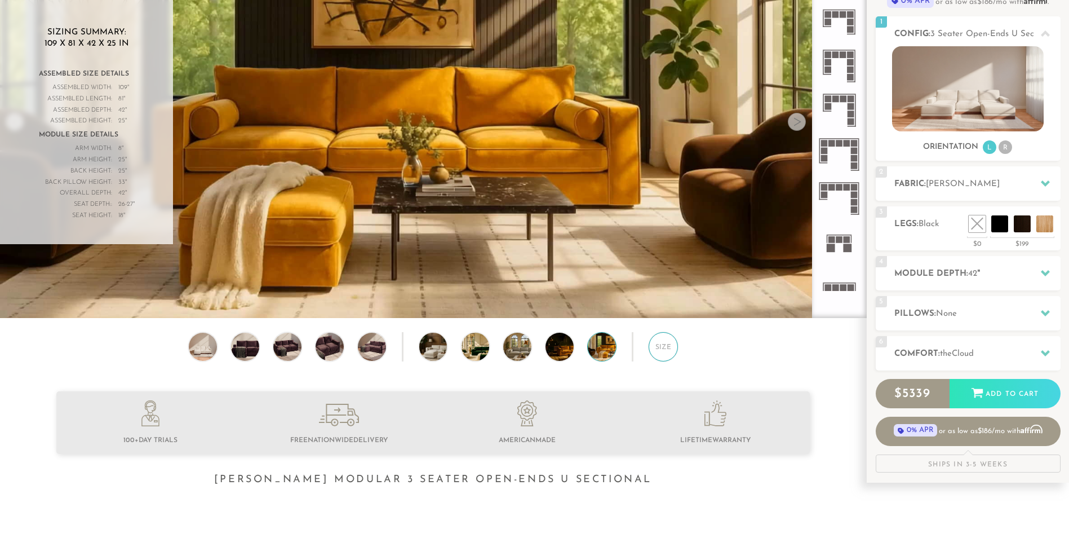
click at [661, 352] on div "Size" at bounding box center [663, 346] width 29 height 29
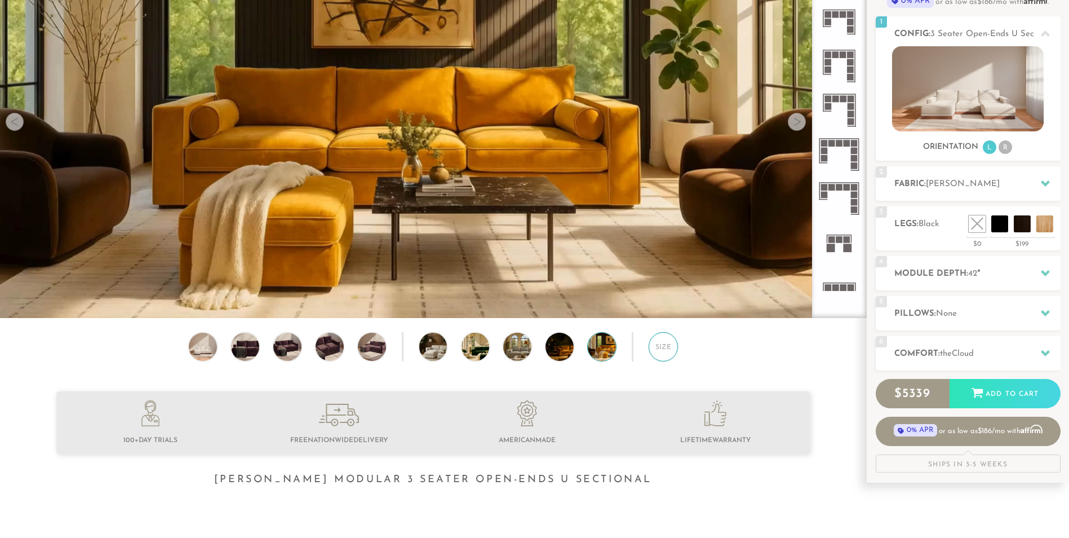
click at [663, 352] on div "Size" at bounding box center [663, 346] width 29 height 29
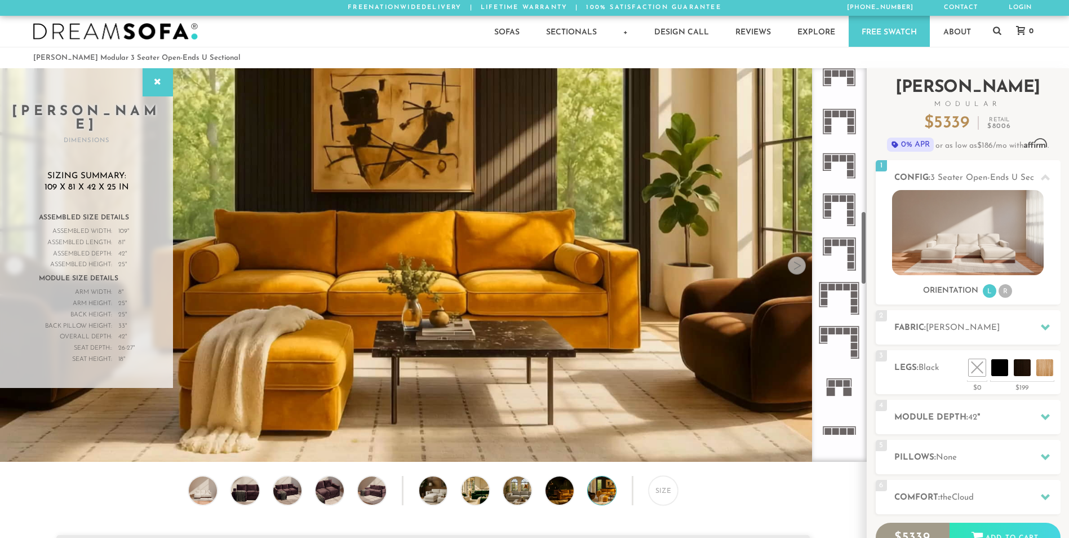
scroll to position [538, 0]
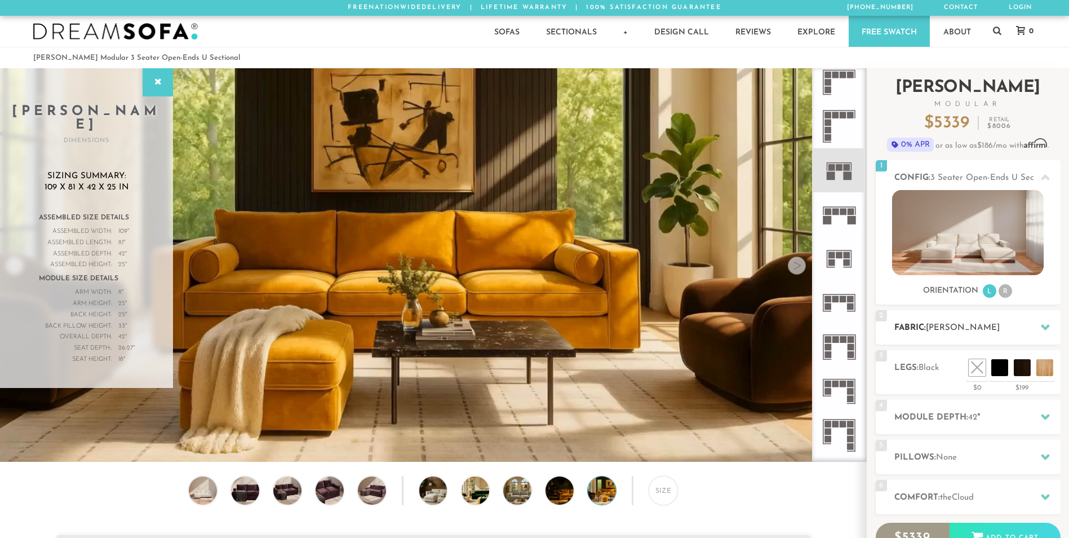
click at [1034, 321] on h2 "Fabric: Bella Skylight" at bounding box center [977, 327] width 166 height 13
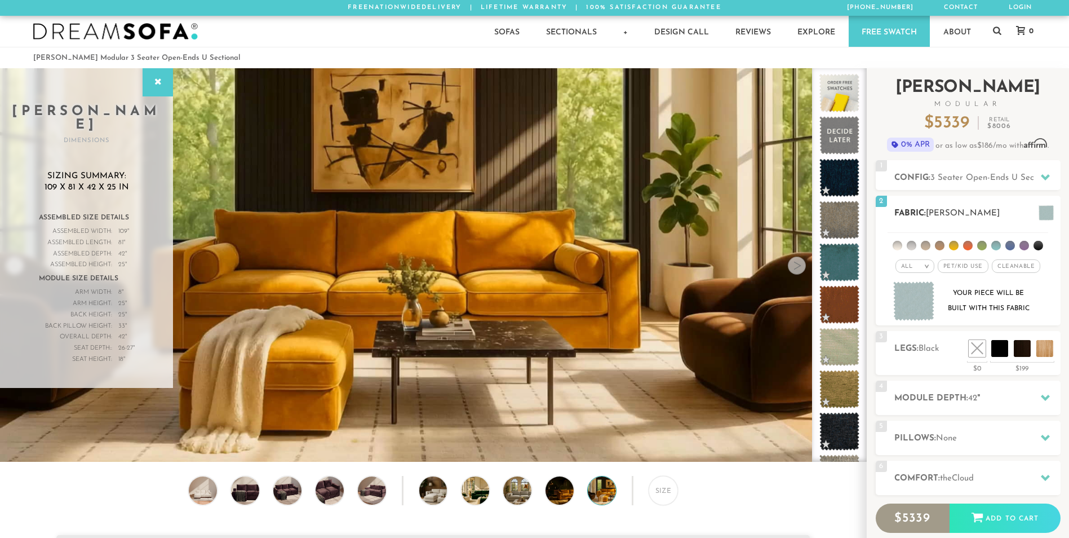
click at [897, 245] on li at bounding box center [898, 246] width 10 height 10
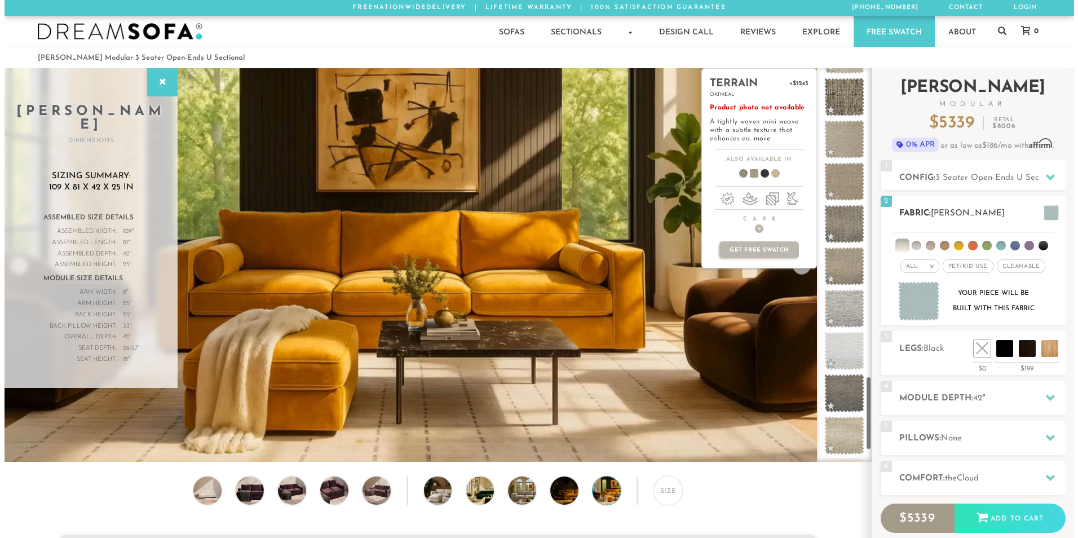
scroll to position [1645, 0]
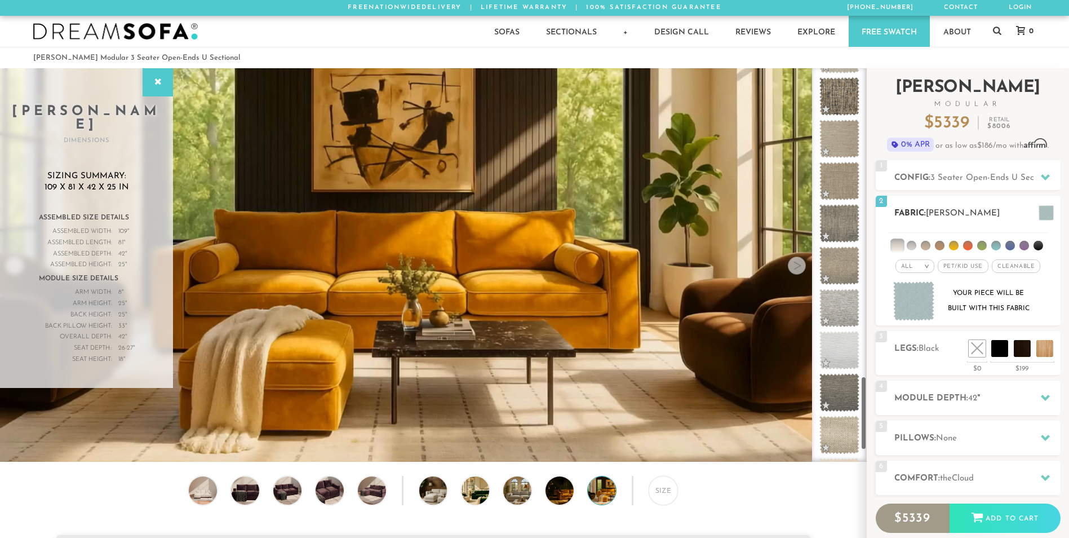
click at [918, 304] on img at bounding box center [914, 301] width 42 height 40
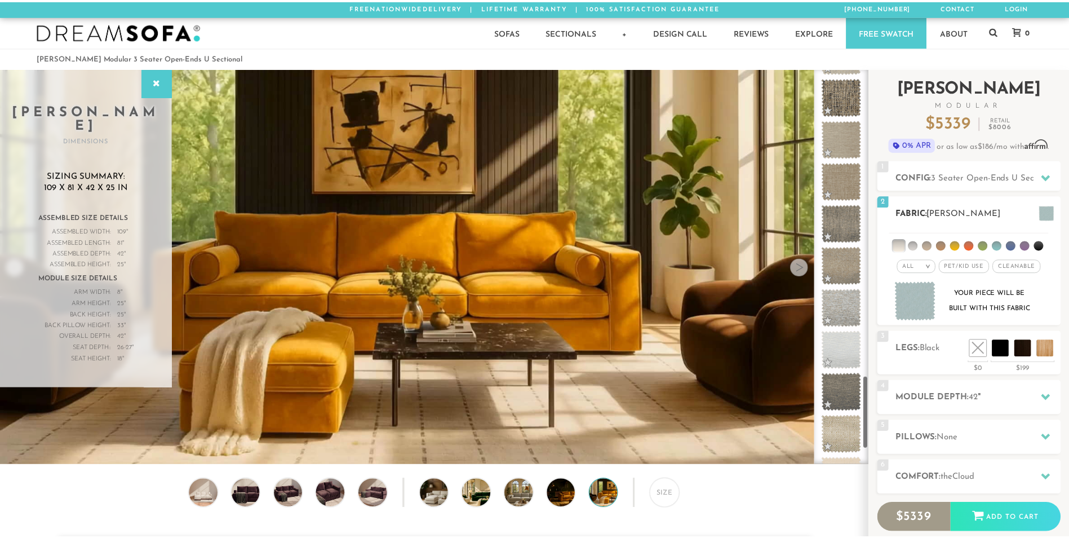
scroll to position [13199, 1069]
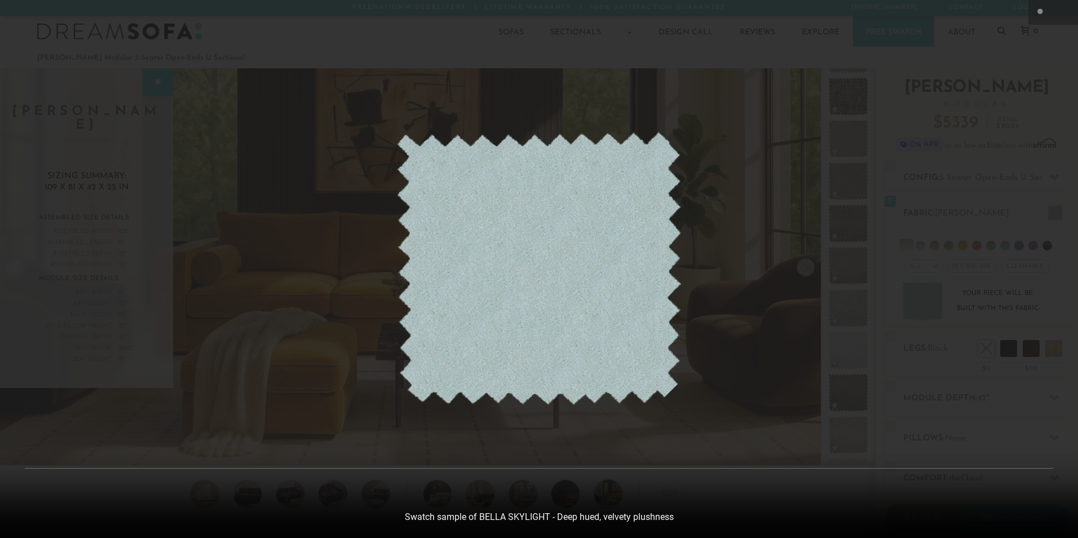
click at [536, 309] on img at bounding box center [538, 268] width 285 height 273
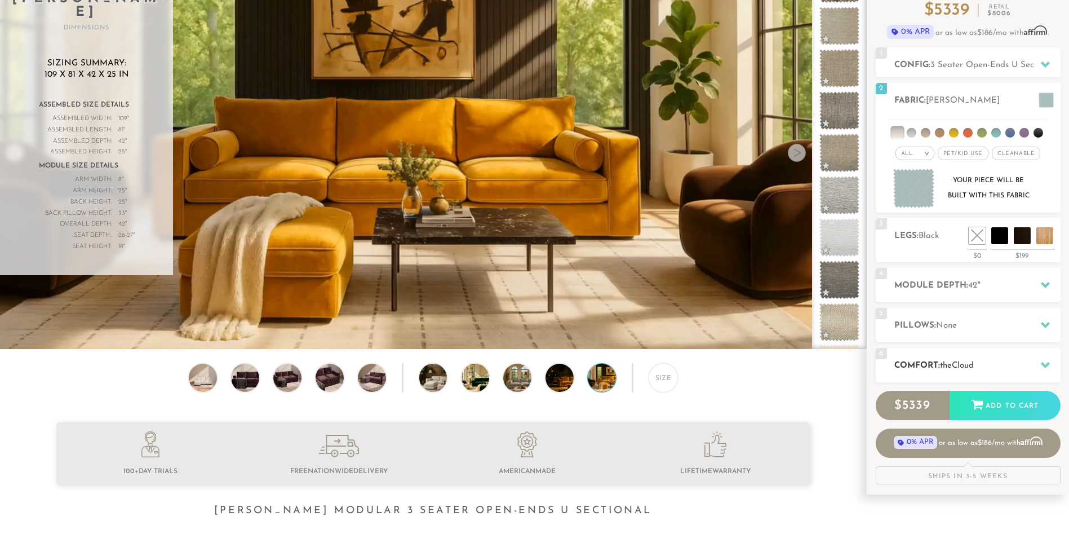
scroll to position [0, 0]
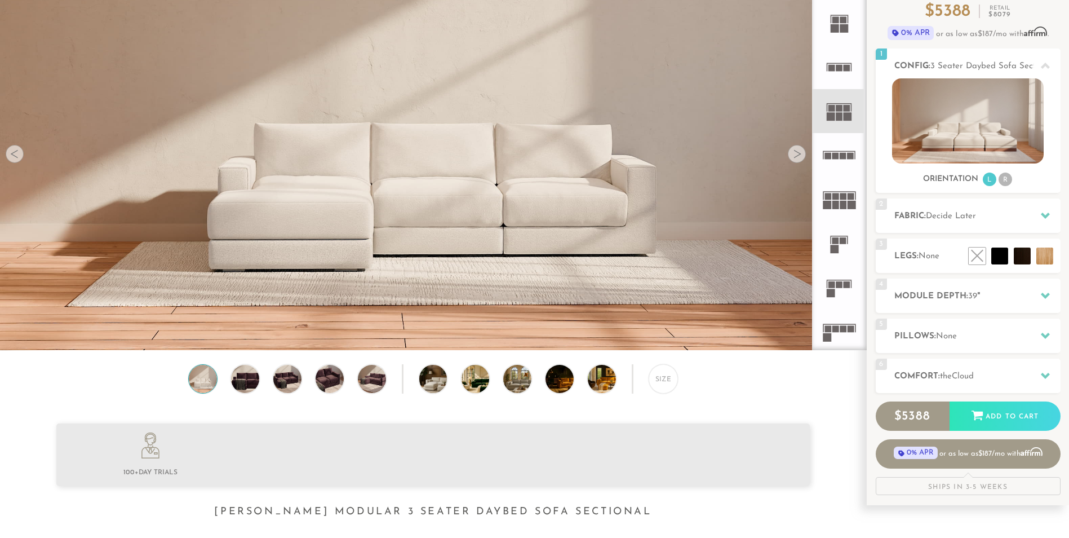
scroll to position [113, 0]
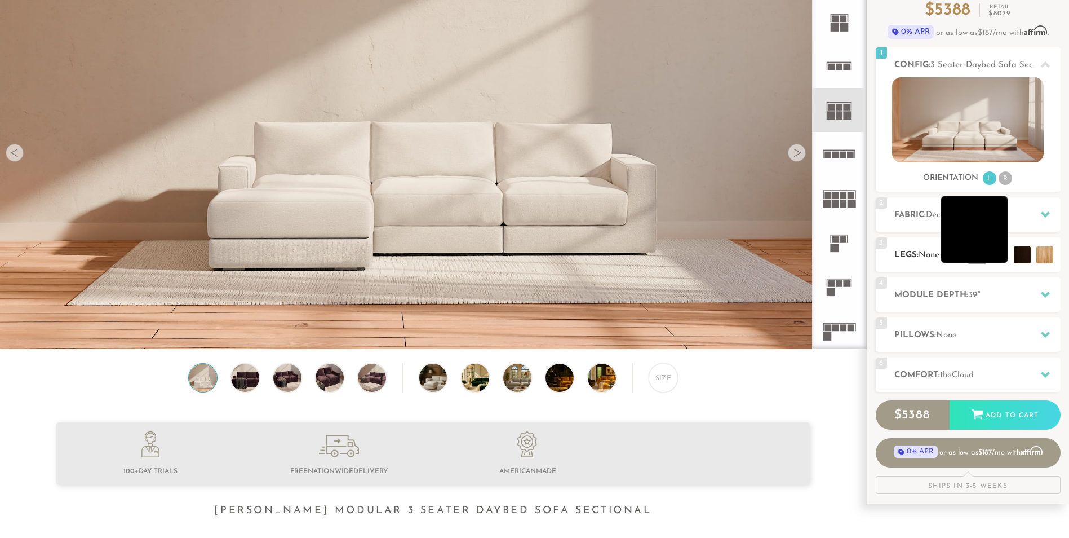
click at [1004, 260] on li at bounding box center [975, 230] width 68 height 68
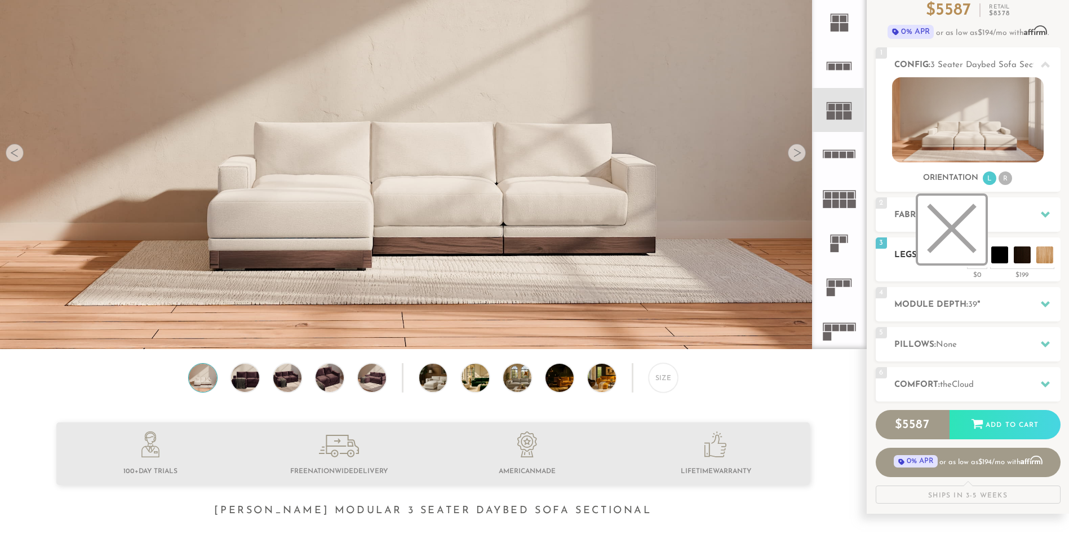
click at [973, 255] on li at bounding box center [952, 230] width 68 height 68
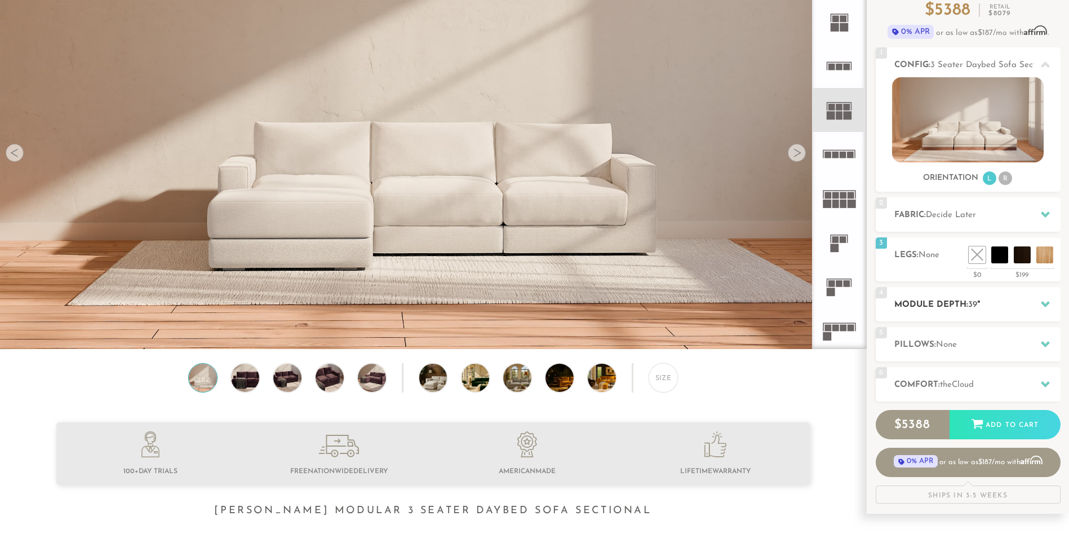
click at [1053, 301] on div at bounding box center [1046, 304] width 24 height 23
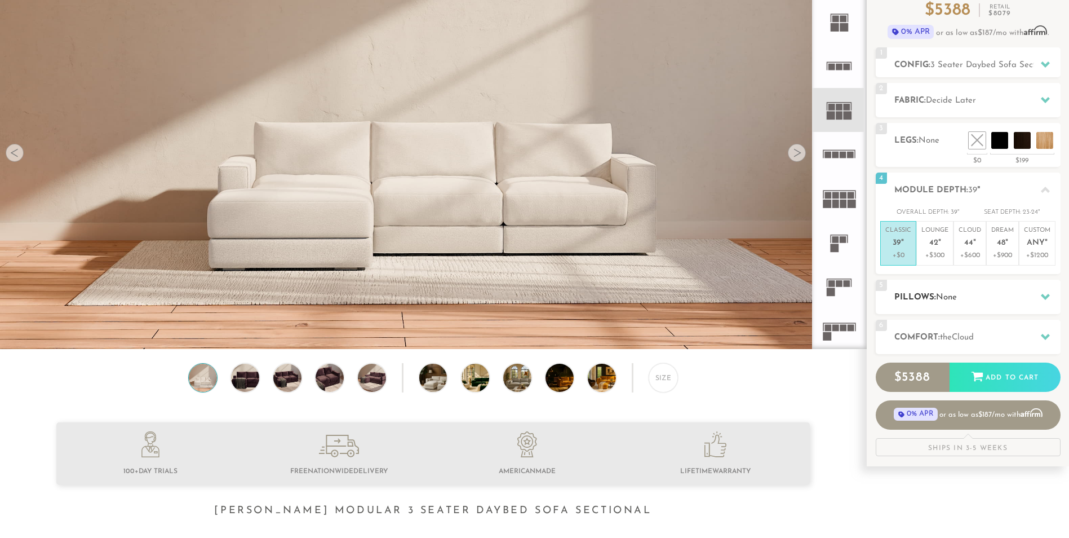
click at [1029, 295] on h2 "Pillows: None" at bounding box center [977, 297] width 166 height 13
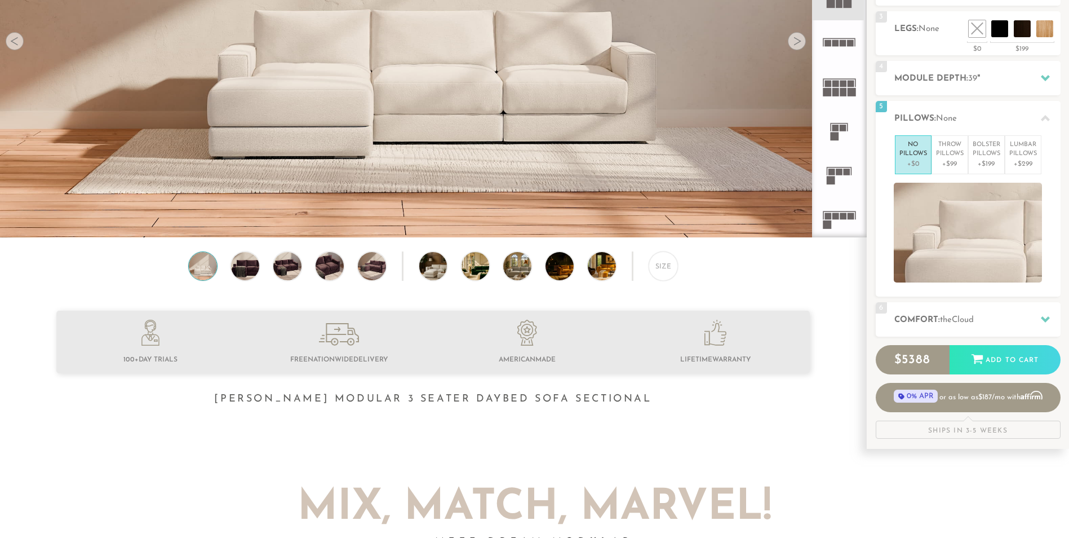
scroll to position [225, 0]
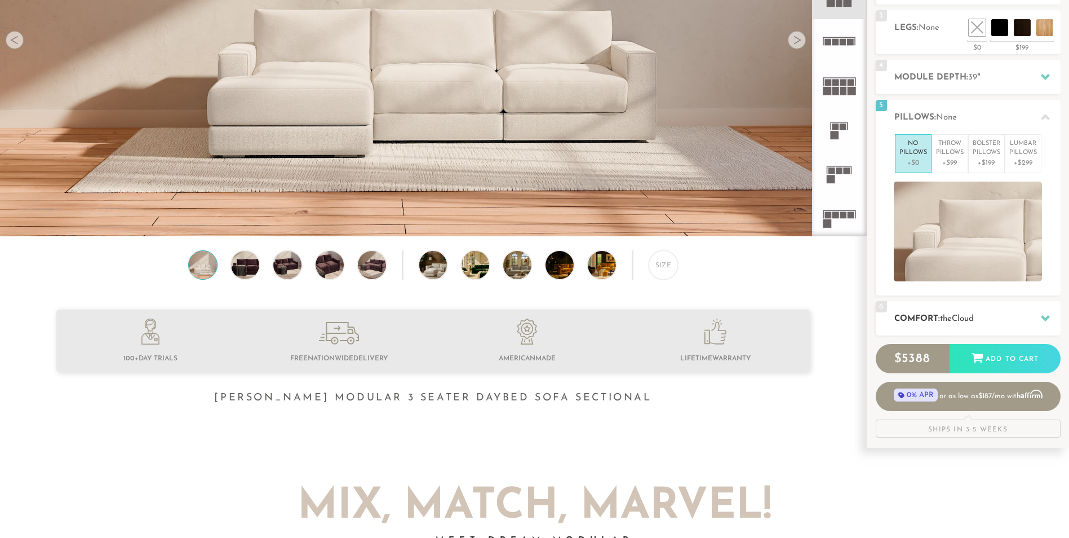
click at [1043, 311] on div at bounding box center [1046, 318] width 24 height 23
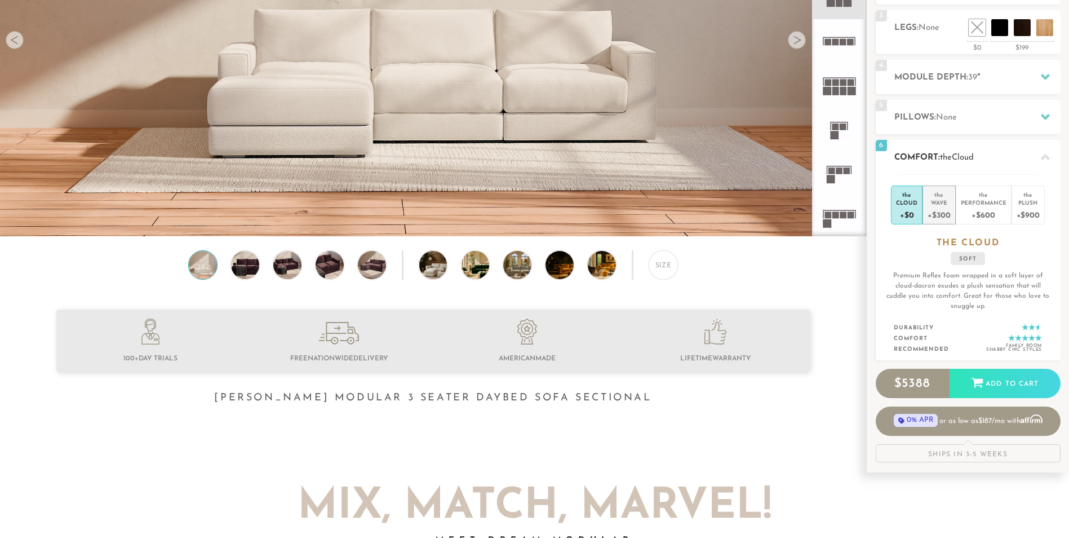
click at [942, 192] on div "the" at bounding box center [939, 192] width 23 height 11
click at [968, 209] on div "+$600" at bounding box center [984, 214] width 46 height 16
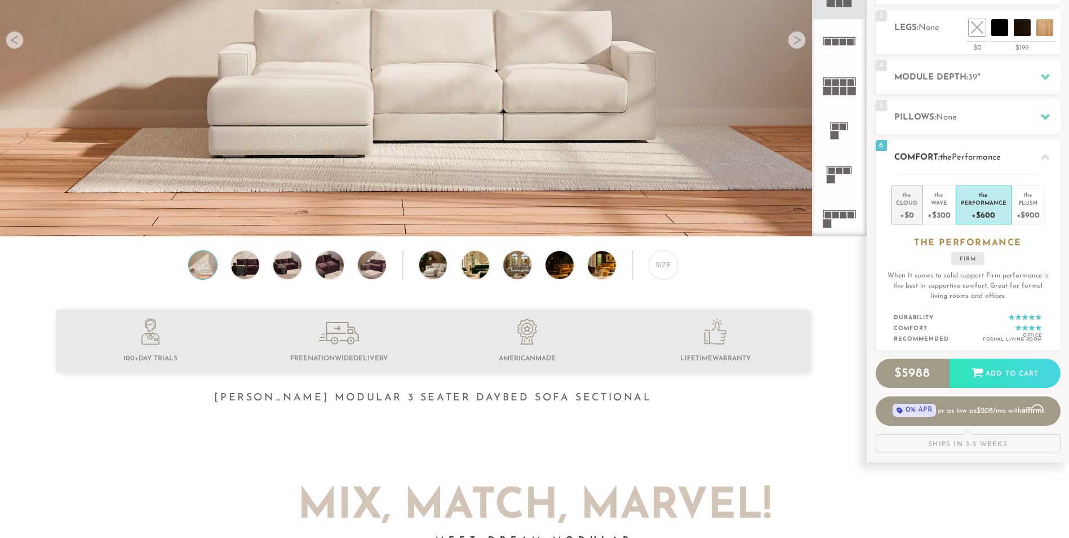
click at [913, 202] on div "Cloud" at bounding box center [906, 202] width 21 height 8
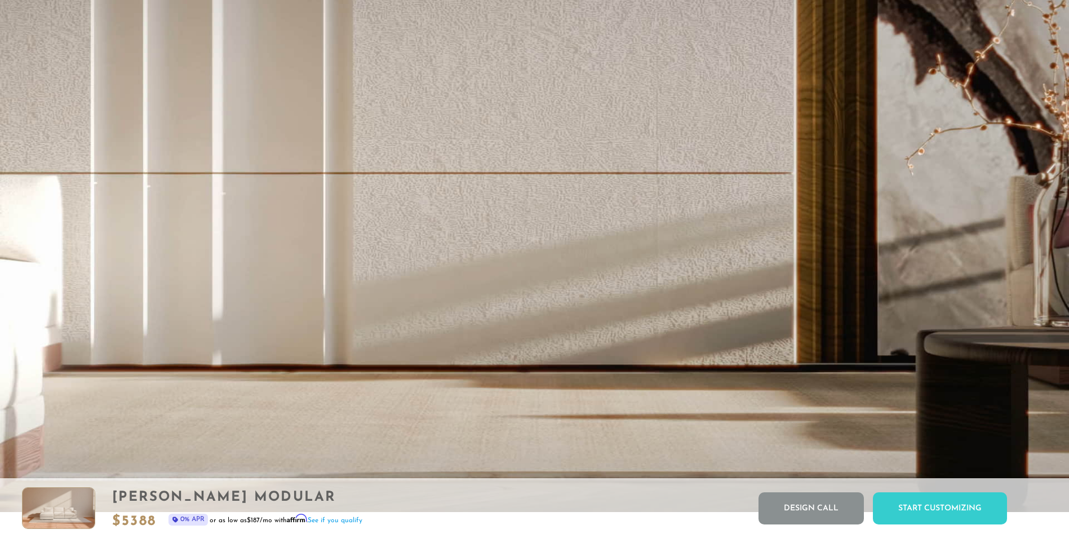
scroll to position [2671, 0]
